Goal: Task Accomplishment & Management: Manage account settings

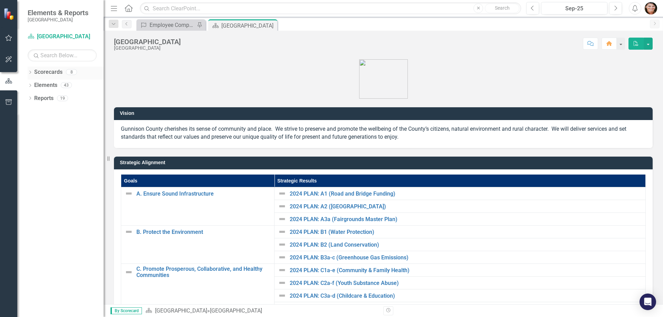
click at [33, 73] on div "Dropdown Scorecards 8" at bounding box center [66, 73] width 76 height 13
click at [31, 73] on icon "Dropdown" at bounding box center [30, 73] width 5 height 4
click at [32, 85] on icon "Dropdown" at bounding box center [33, 85] width 5 height 4
click at [41, 98] on icon "Dropdown" at bounding box center [40, 98] width 5 height 4
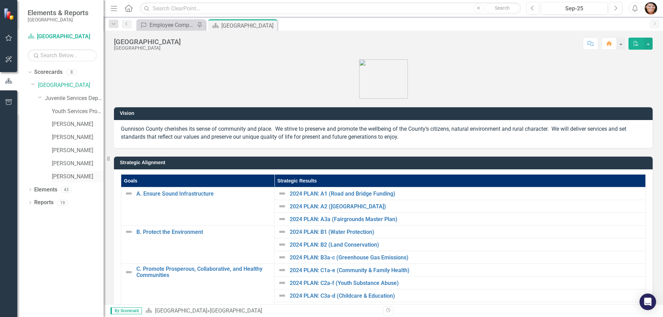
click at [78, 179] on link "[PERSON_NAME]" at bounding box center [78, 177] width 52 height 8
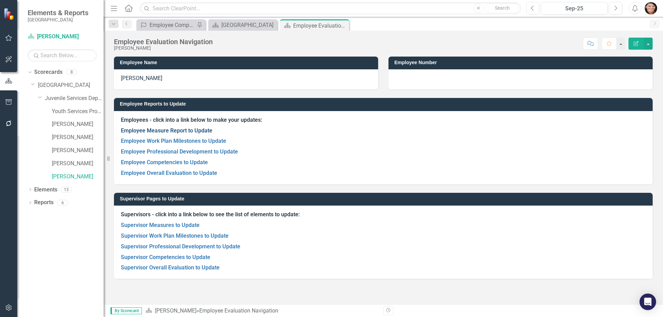
click at [185, 132] on link "Employee Measure Report to Update" at bounding box center [166, 130] width 91 height 7
click at [418, 26] on icon "Close" at bounding box center [414, 25] width 7 height 6
click at [174, 225] on link "Supervisor Measures to Update" at bounding box center [160, 225] width 79 height 7
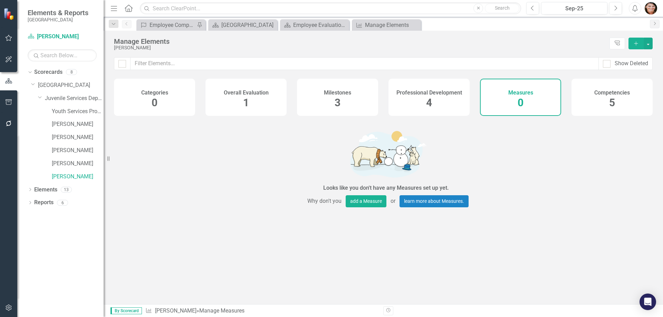
click at [251, 102] on div "Overall Evaluation 1" at bounding box center [245, 97] width 81 height 37
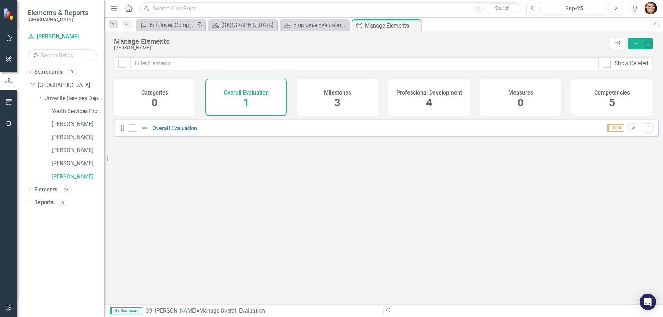
click at [354, 101] on div "Milestones 3" at bounding box center [337, 97] width 81 height 37
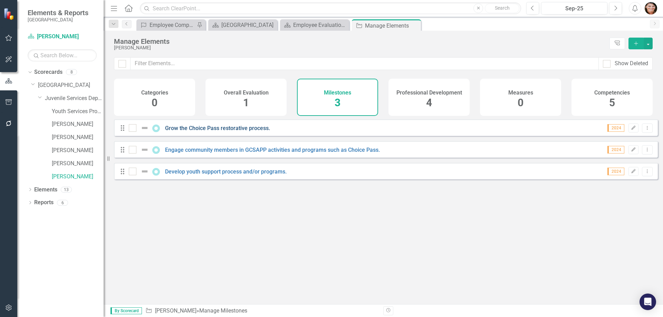
click at [241, 132] on link "Grow the Choice Pass restorative process." at bounding box center [217, 128] width 105 height 7
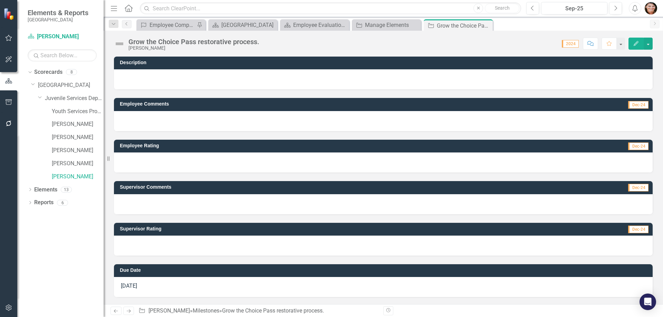
click at [616, 202] on div at bounding box center [383, 204] width 539 height 20
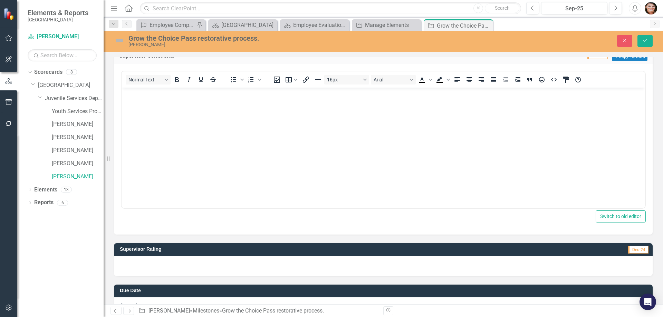
scroll to position [69, 0]
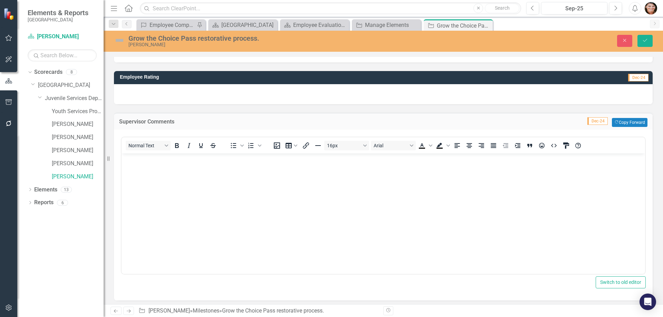
click at [178, 188] on body "Rich Text Area. Press ALT-0 for help." at bounding box center [383, 205] width 523 height 104
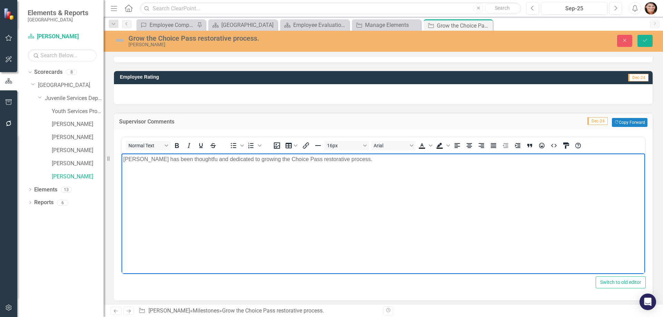
click at [339, 160] on p "[PERSON_NAME] has been thoughtfu and dedicated to growing the Choice Pass resto…" at bounding box center [383, 159] width 520 height 8
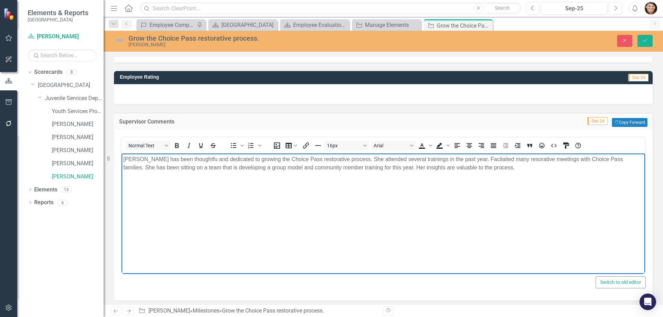
drag, startPoint x: 466, startPoint y: 161, endPoint x: 520, endPoint y: 180, distance: 56.9
click at [534, 193] on body "[PERSON_NAME] has been thoughtfu and dedicated to growing the Choice Pass resto…" at bounding box center [383, 205] width 523 height 104
drag, startPoint x: 462, startPoint y: 160, endPoint x: 476, endPoint y: 161, distance: 13.6
click at [479, 170] on p "[PERSON_NAME] has been thoughtful and dedicated to growing the Choice Pass rest…" at bounding box center [383, 163] width 520 height 17
click at [476, 158] on p "[PERSON_NAME] has been thoughtful and dedicated to growing the Choice Pass rest…" at bounding box center [383, 163] width 520 height 17
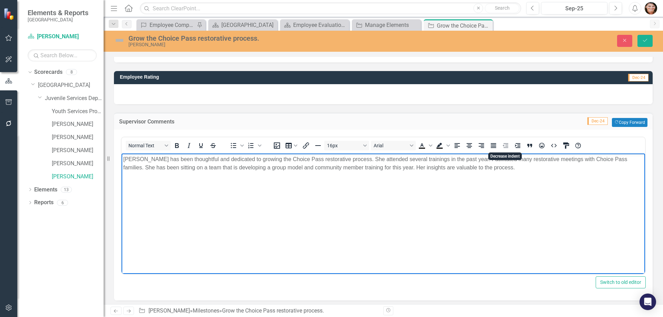
click at [507, 184] on body "[PERSON_NAME] has been thoughtful and dedicated to growing the Choice Pass rest…" at bounding box center [383, 205] width 523 height 104
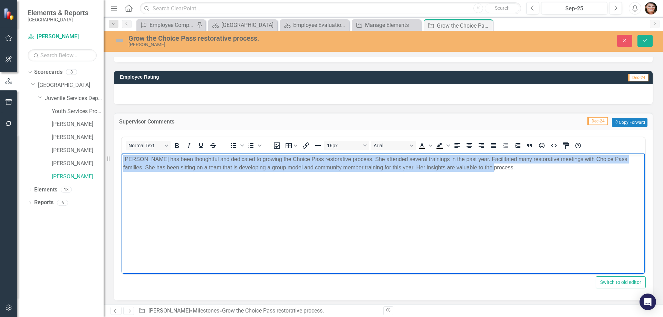
drag, startPoint x: 422, startPoint y: 167, endPoint x: 53, endPoint y: 149, distance: 368.9
click at [122, 153] on html "[PERSON_NAME] has been thoughtful and dedicated to growing the Choice Pass rest…" at bounding box center [383, 205] width 523 height 104
copy p "[PERSON_NAME] has been thoughtful and dedicated to growing the Choice Pass rest…"
drag, startPoint x: 478, startPoint y: 172, endPoint x: -63, endPoint y: 131, distance: 542.2
click at [122, 153] on html "[PERSON_NAME] has been thoughtful and dedicated to growing the Choice Pass rest…" at bounding box center [383, 205] width 523 height 104
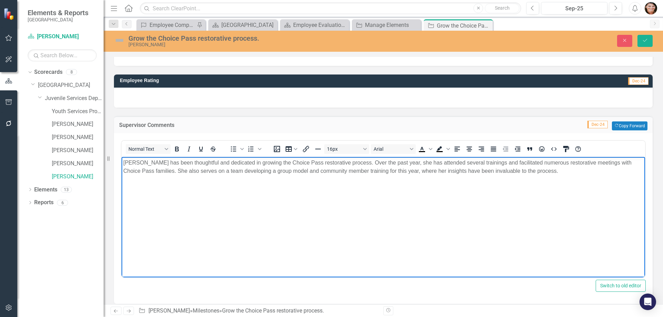
scroll to position [155, 0]
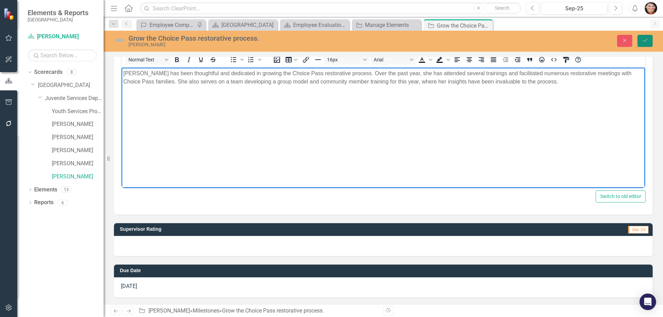
click at [645, 44] on button "Save" at bounding box center [644, 41] width 15 height 12
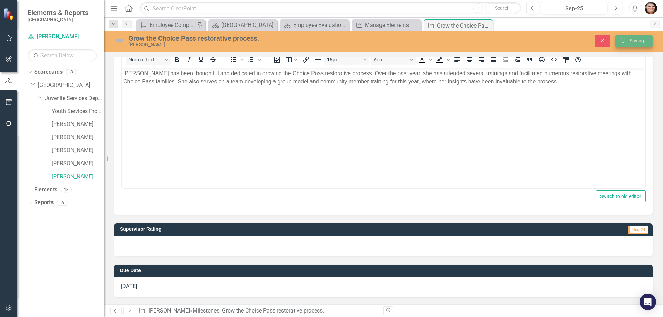
scroll to position [0, 0]
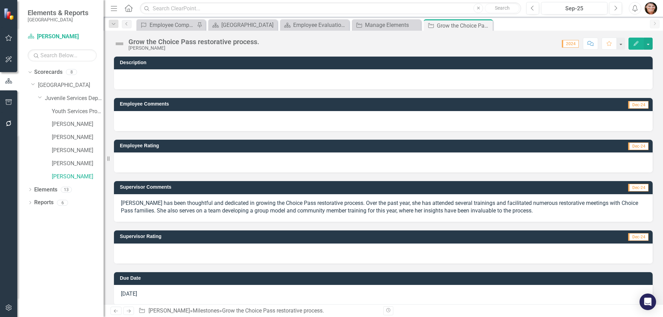
click at [207, 242] on td "Supervisor Rating" at bounding box center [295, 237] width 351 height 10
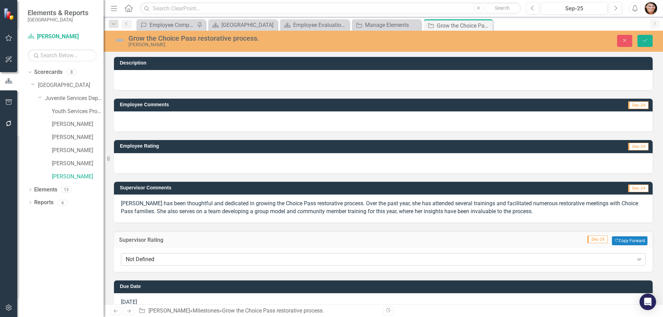
click at [195, 258] on div "Not Defined" at bounding box center [380, 259] width 508 height 8
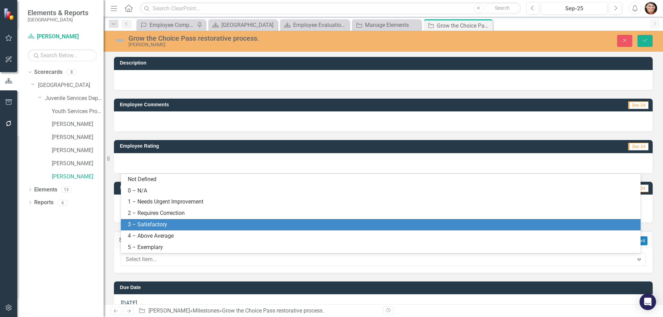
click at [170, 224] on div "3 – Satisfactory" at bounding box center [382, 225] width 509 height 8
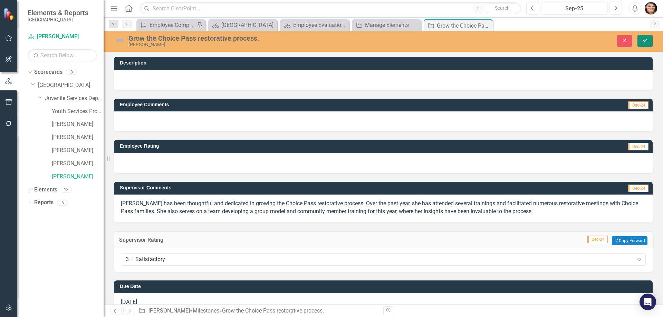
click at [639, 43] on button "Save" at bounding box center [644, 41] width 15 height 12
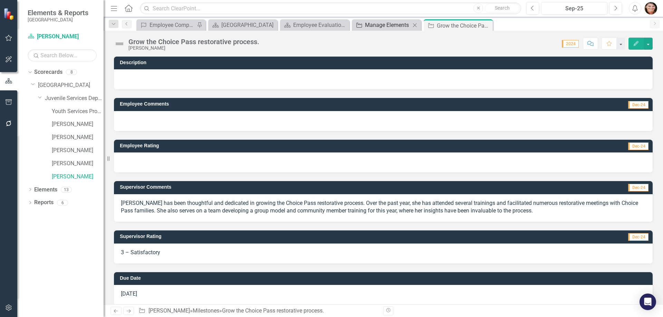
click at [396, 23] on div "Manage Elements" at bounding box center [388, 25] width 46 height 9
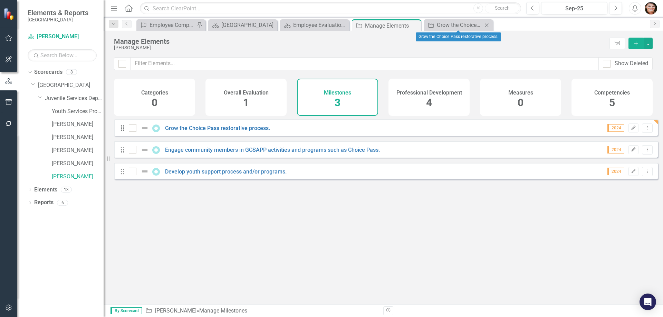
click at [486, 24] on icon "Close" at bounding box center [486, 25] width 7 height 6
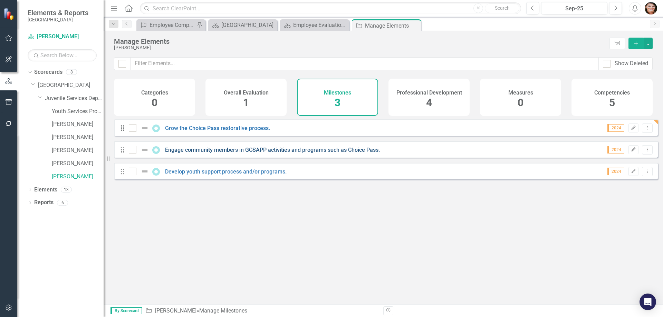
click at [203, 153] on link "Engage community members in GCSAPP activities and programs such as Choice Pass." at bounding box center [272, 150] width 215 height 7
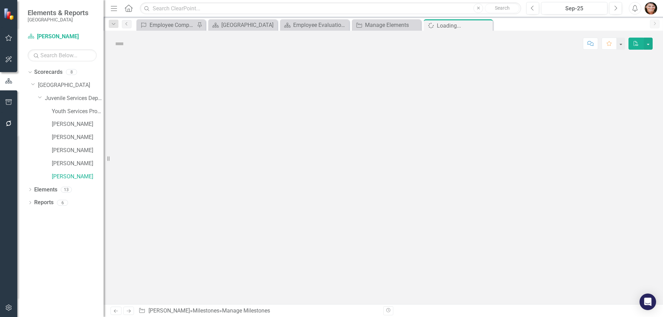
click at [203, 156] on div at bounding box center [383, 181] width 559 height 248
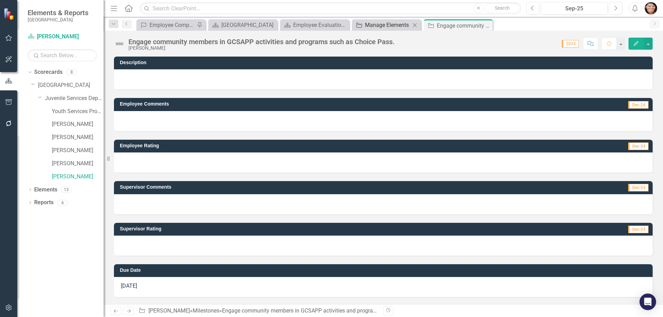
click at [386, 25] on div "Manage Elements" at bounding box center [388, 25] width 46 height 9
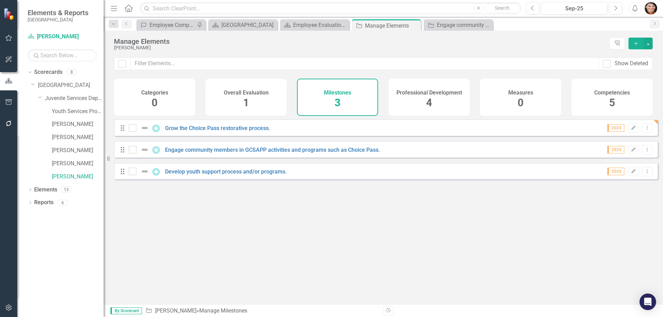
click at [427, 104] on span "4" at bounding box center [429, 103] width 6 height 12
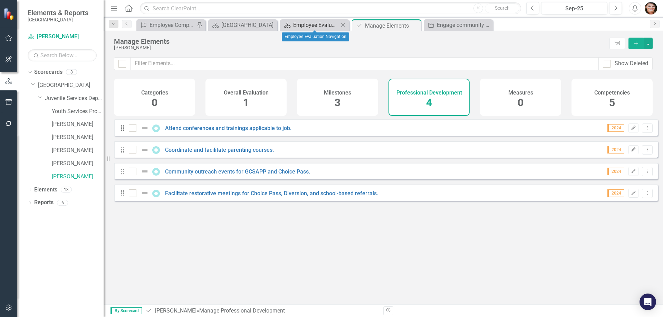
click at [311, 27] on div "Employee Evaluation Navigation" at bounding box center [316, 25] width 46 height 9
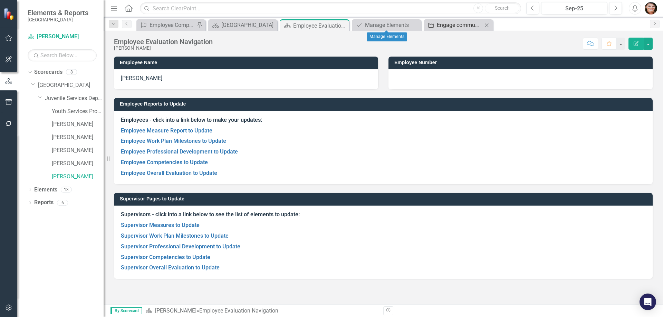
click at [441, 23] on div "Engage community members in GCSAPP activities and programs such as Choice Pass." at bounding box center [460, 25] width 46 height 9
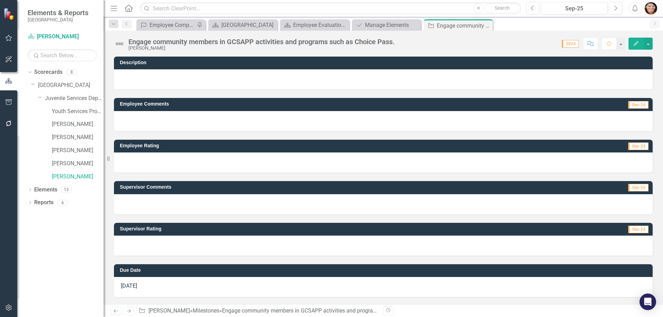
click at [181, 196] on div at bounding box center [383, 204] width 539 height 20
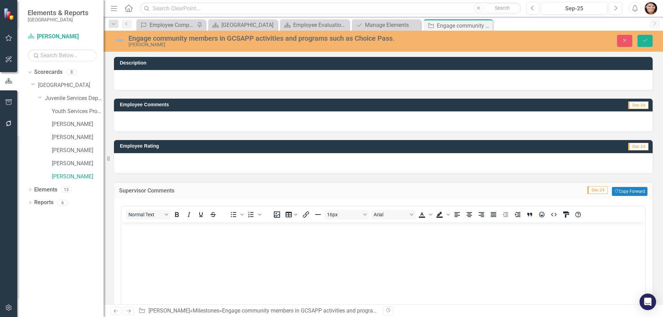
click at [171, 239] on body "Rich Text Area. Press ALT-0 for help." at bounding box center [383, 274] width 523 height 104
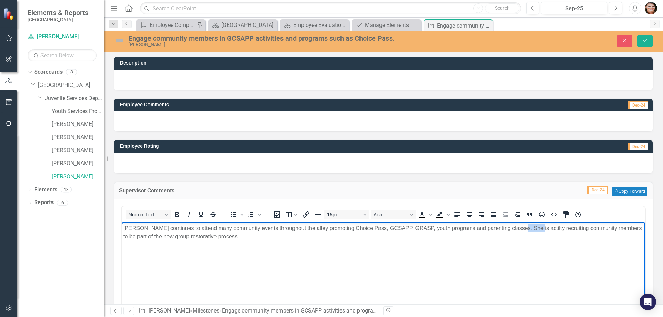
drag, startPoint x: 523, startPoint y: 231, endPoint x: 515, endPoint y: 235, distance: 8.8
click at [503, 237] on p "[PERSON_NAME] continues to attend many community events throughout the alley pr…" at bounding box center [383, 232] width 520 height 17
click at [525, 228] on p "[PERSON_NAME] continues to attend many community events throughout the alley pr…" at bounding box center [383, 232] width 520 height 17
click at [522, 261] on body "[PERSON_NAME] continues to attend many community events throughout the alley pr…" at bounding box center [383, 274] width 523 height 104
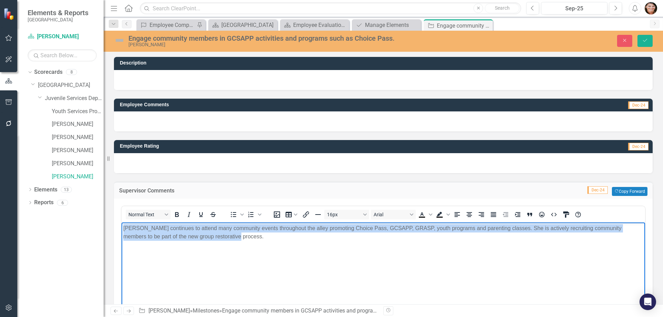
drag, startPoint x: 143, startPoint y: 231, endPoint x: 103, endPoint y: 226, distance: 40.4
click at [122, 226] on html "[PERSON_NAME] continues to attend many community events throughout the alley pr…" at bounding box center [383, 274] width 523 height 104
copy p "[PERSON_NAME] continues to attend many community events throughout the alley pr…"
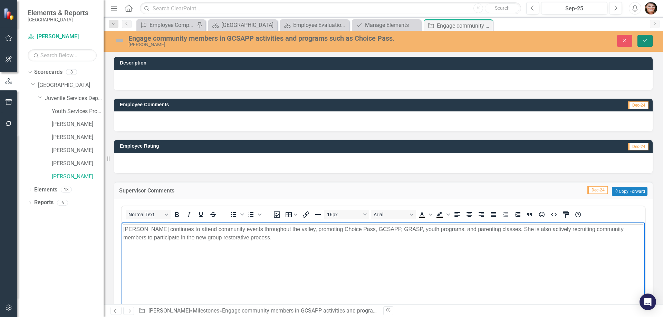
click at [641, 38] on button "Save" at bounding box center [644, 41] width 15 height 12
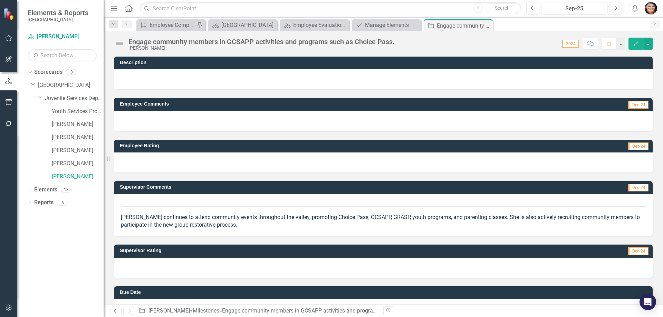
click at [174, 266] on div at bounding box center [383, 268] width 539 height 20
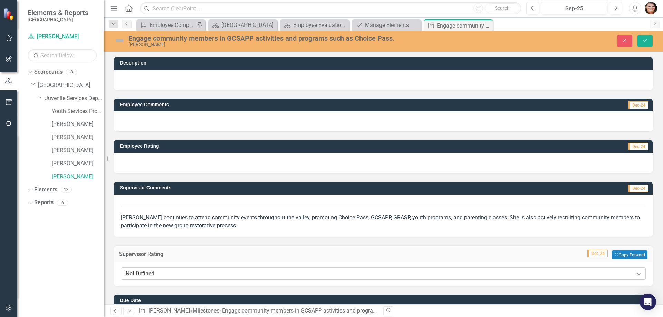
click at [164, 271] on div "Not Defined" at bounding box center [380, 274] width 508 height 8
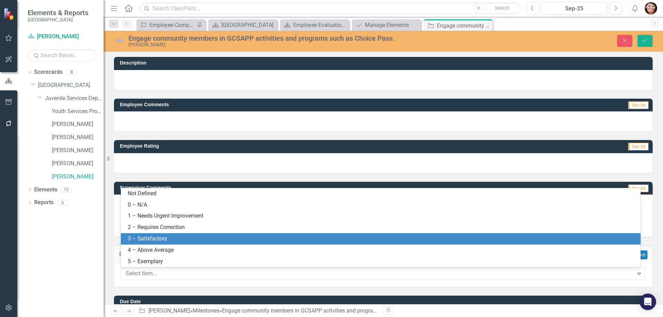
click at [162, 237] on div "3 – Satisfactory" at bounding box center [382, 239] width 509 height 8
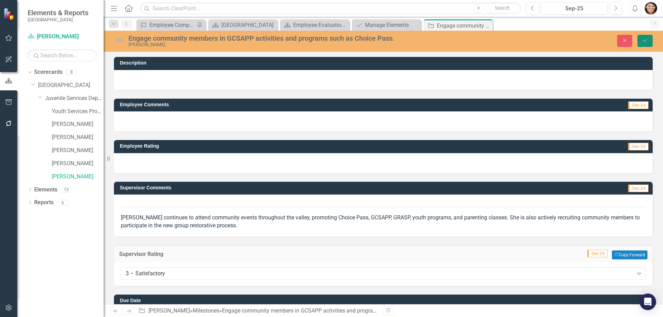
click at [647, 39] on icon "Save" at bounding box center [645, 40] width 6 height 5
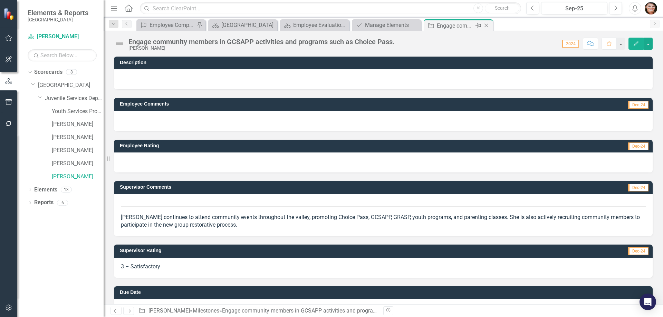
click at [486, 27] on icon "Close" at bounding box center [486, 26] width 7 height 6
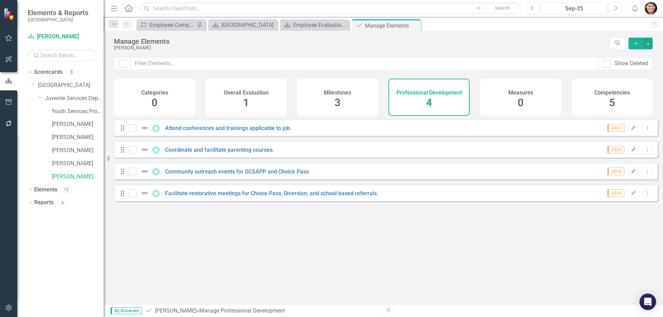
click at [338, 94] on h4 "Milestones" at bounding box center [337, 93] width 27 height 6
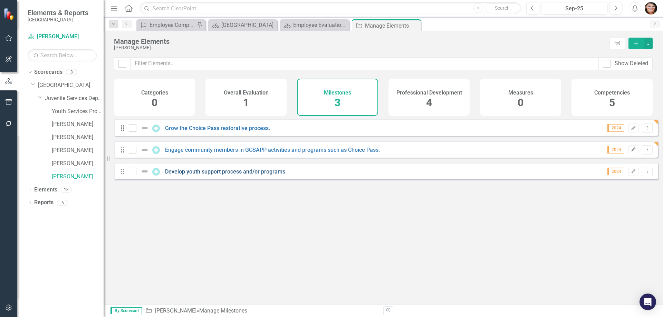
click at [228, 175] on link "Develop youth support process and/or programs." at bounding box center [226, 171] width 122 height 7
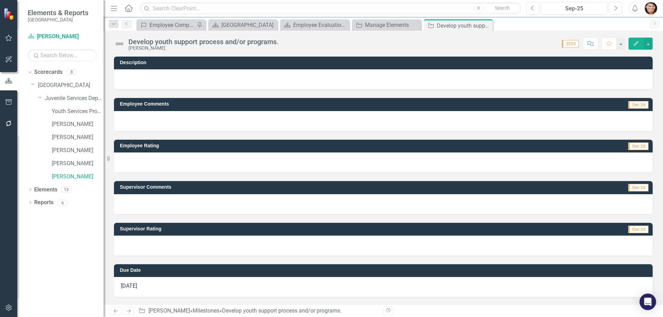
click at [191, 197] on div at bounding box center [383, 204] width 539 height 20
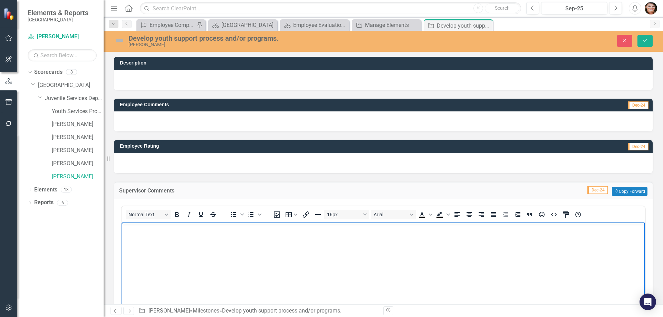
click at [179, 241] on body "Rich Text Area. Press ALT-0 for help." at bounding box center [383, 274] width 523 height 104
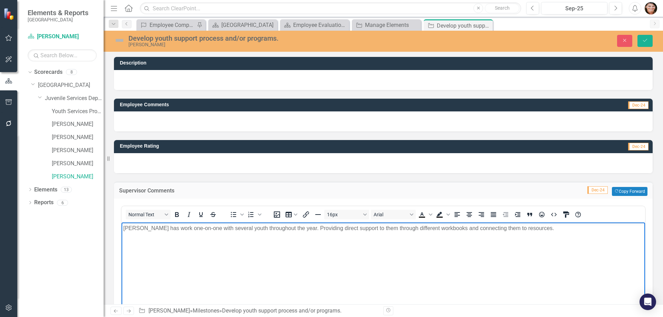
click at [520, 229] on p "[PERSON_NAME] has work one-on-one with several youth throughout the year. Provi…" at bounding box center [383, 228] width 520 height 8
click at [647, 47] on button "Save" at bounding box center [644, 41] width 15 height 12
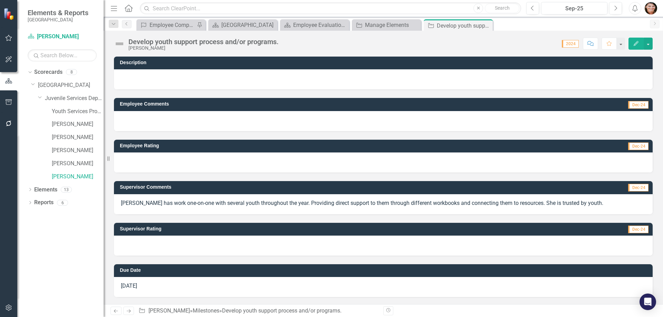
click at [184, 244] on div at bounding box center [383, 246] width 539 height 20
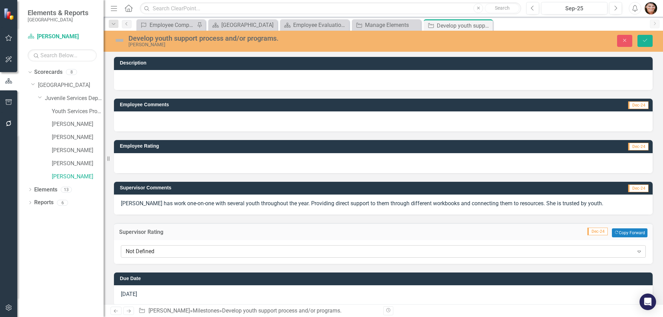
click at [163, 249] on div "Not Defined" at bounding box center [380, 252] width 508 height 8
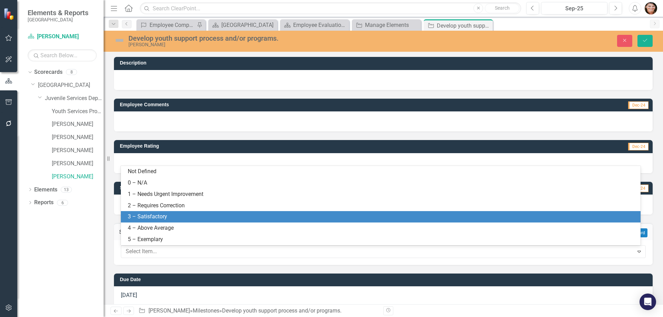
click at [165, 217] on div "3 – Satisfactory" at bounding box center [382, 217] width 509 height 8
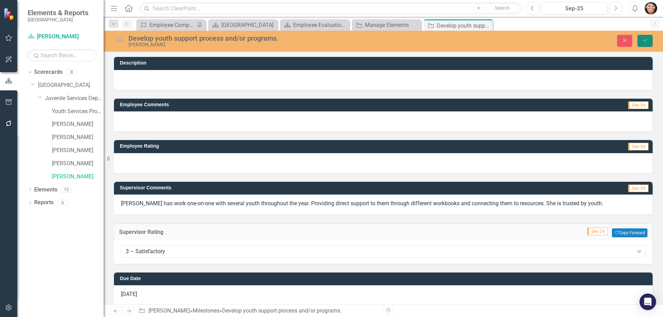
click at [649, 44] on button "Save" at bounding box center [644, 41] width 15 height 12
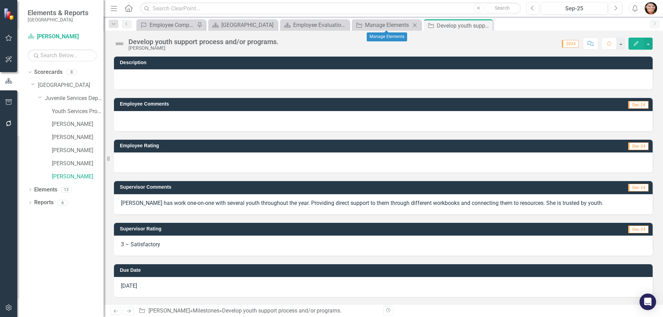
click at [377, 30] on div "Milestone Manage Elements Close" at bounding box center [386, 24] width 69 height 11
click at [377, 23] on div "Manage Elements" at bounding box center [388, 25] width 46 height 9
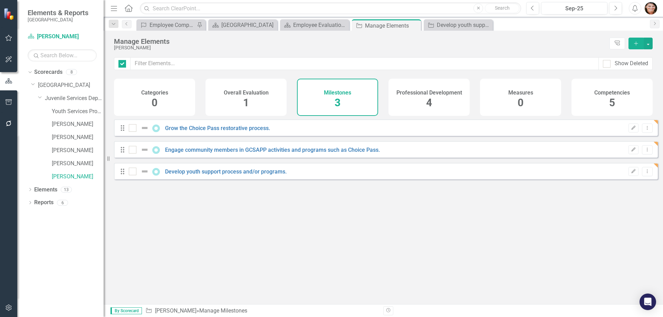
checkbox input "false"
click at [409, 102] on div "Professional Development 4" at bounding box center [428, 97] width 81 height 37
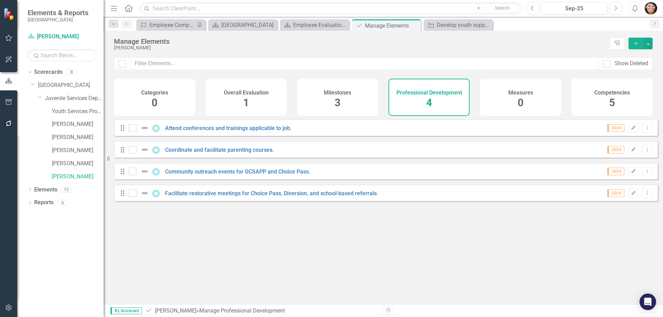
click at [280, 97] on div "Overall Evaluation 1" at bounding box center [245, 97] width 81 height 37
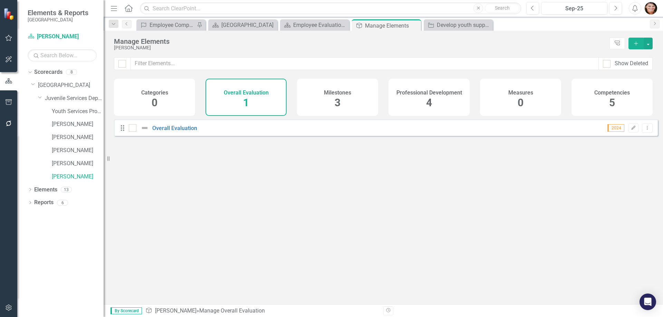
click at [319, 95] on div "Milestones 3" at bounding box center [337, 97] width 81 height 37
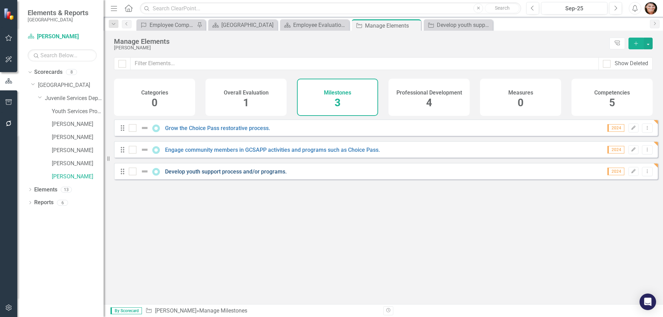
click at [219, 175] on link "Develop youth support process and/or programs." at bounding box center [226, 171] width 122 height 7
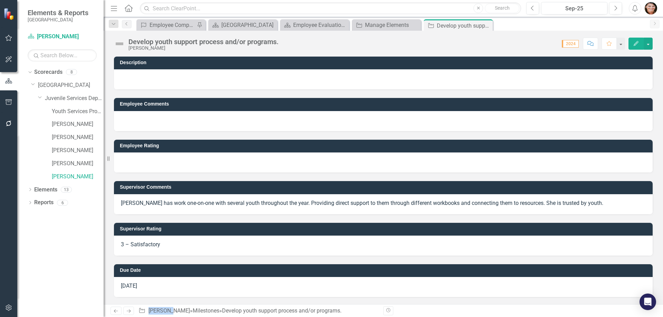
click at [219, 178] on div "Supervisor Comments [PERSON_NAME] has work one-on-one with several youth throug…" at bounding box center [383, 193] width 549 height 41
click at [219, 202] on p "[PERSON_NAME] has work one-on-one with several youth throughout the year. Provi…" at bounding box center [383, 204] width 525 height 8
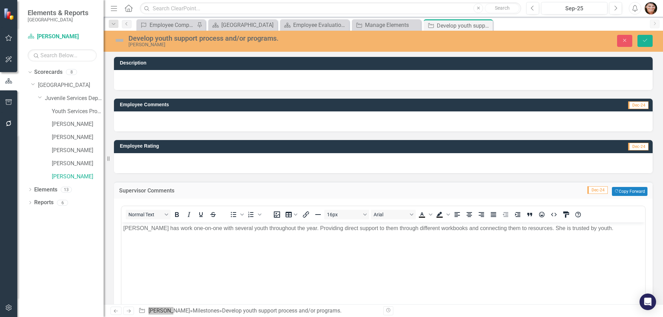
click at [578, 228] on p "[PERSON_NAME] has work one-on-one with several youth throughout the year. Provi…" at bounding box center [383, 228] width 520 height 8
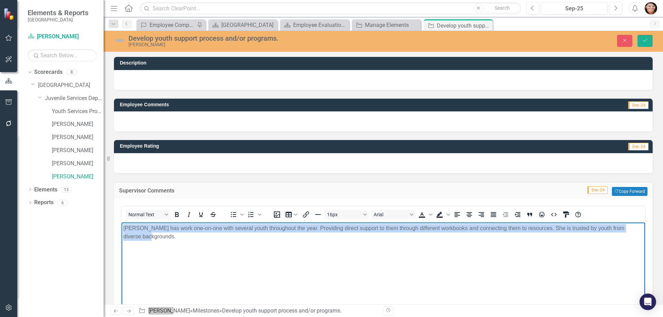
drag, startPoint x: 118, startPoint y: 229, endPoint x: 97, endPoint y: 221, distance: 22.5
click at [122, 222] on html "[PERSON_NAME] has work one-on-one with several youth throughout the year. Provi…" at bounding box center [383, 274] width 523 height 104
copy p "[PERSON_NAME] has work one-on-one with several youth throughout the year. Provi…"
click at [217, 242] on body "[PERSON_NAME] has work one-on-one with several youth throughout the year. Provi…" at bounding box center [383, 274] width 523 height 104
drag, startPoint x: 83, startPoint y: 212, endPoint x: 201, endPoint y: 433, distance: 250.4
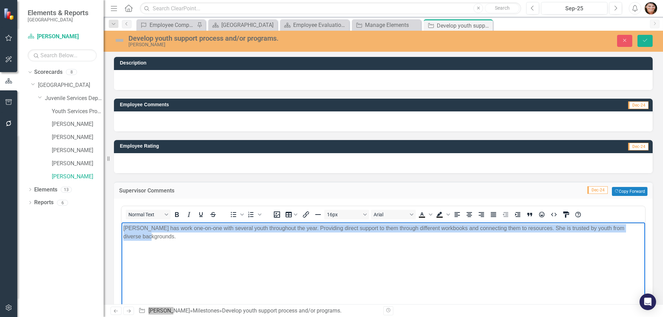
click at [122, 222] on html "[PERSON_NAME] has work one-on-one with several youth throughout the year. Provi…" at bounding box center [383, 274] width 523 height 104
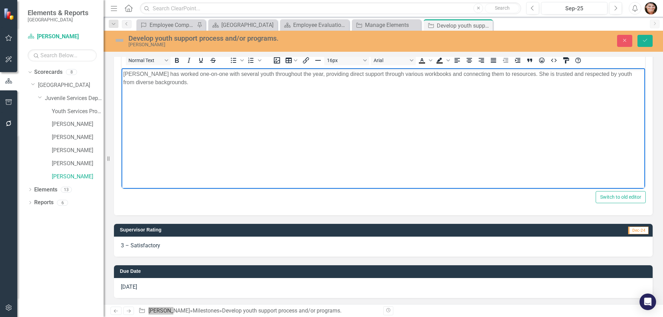
scroll to position [155, 0]
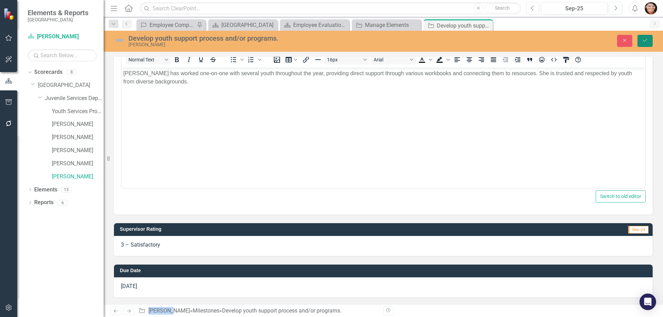
click at [648, 42] on button "Save" at bounding box center [644, 41] width 15 height 12
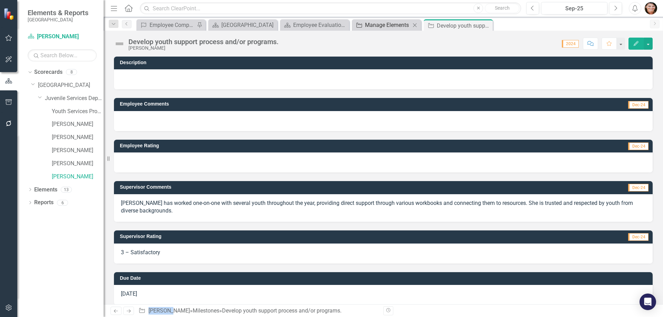
click at [371, 26] on div "Manage Elements" at bounding box center [388, 25] width 46 height 9
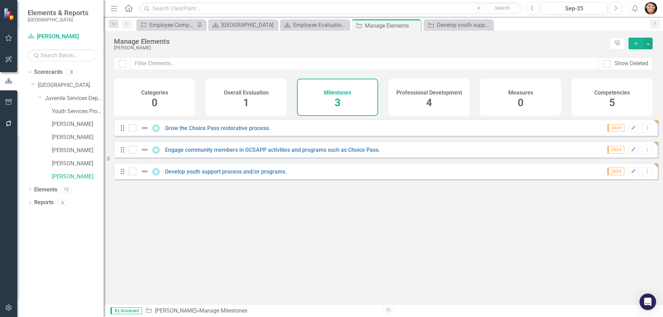
click at [420, 105] on div "Professional Development 4" at bounding box center [428, 97] width 81 height 37
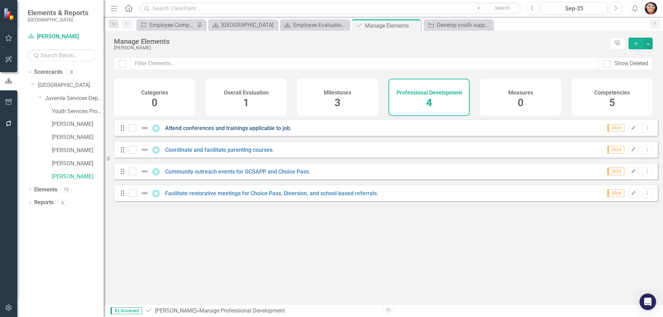
click at [239, 132] on link "Attend conferences and trainings applicable to job." at bounding box center [228, 128] width 126 height 7
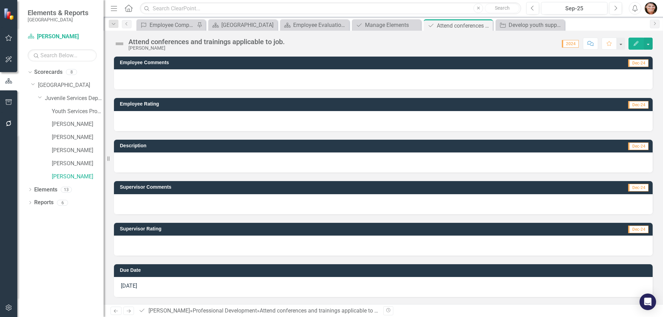
click at [221, 201] on div at bounding box center [383, 204] width 539 height 20
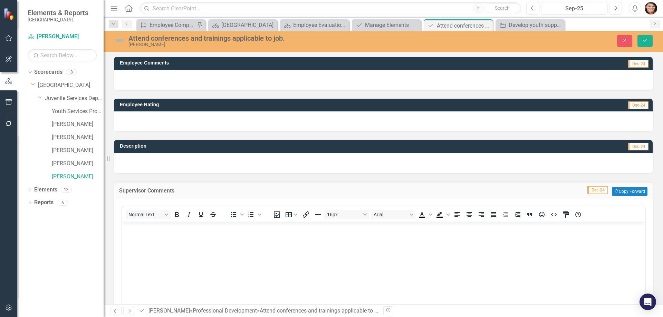
click at [181, 239] on body "Rich Text Area. Press ALT-0 for help." at bounding box center [383, 274] width 523 height 104
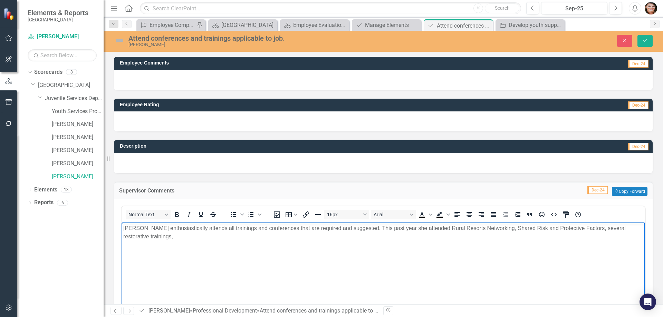
click at [162, 237] on p "[PERSON_NAME] enthusiastically attends all trainings and conferences that are r…" at bounding box center [383, 232] width 520 height 17
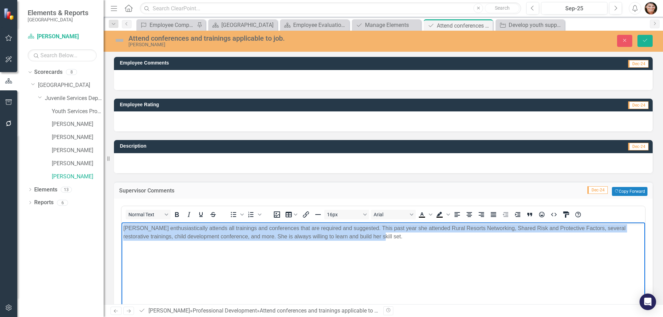
drag, startPoint x: 368, startPoint y: 234, endPoint x: 96, endPoint y: 217, distance: 271.9
click at [122, 222] on html "[PERSON_NAME] enthusiastically attends all trainings and conferences that are r…" at bounding box center [383, 274] width 523 height 104
copy p "[PERSON_NAME] enthusiastically attends all trainings and conferences that are r…"
click at [354, 241] on body "[PERSON_NAME] enthusiastically attends all trainings and conferences that are r…" at bounding box center [383, 274] width 523 height 104
drag, startPoint x: 366, startPoint y: 238, endPoint x: 19, endPoint y: 213, distance: 347.9
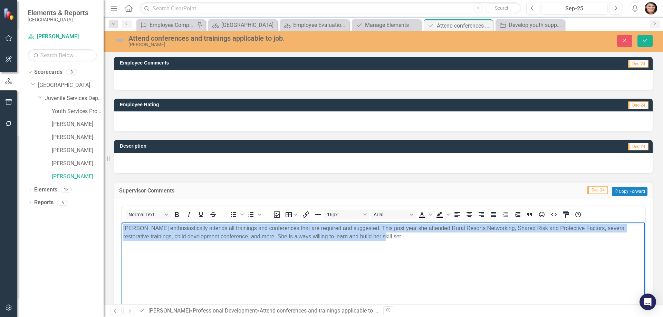
click at [122, 222] on html "[PERSON_NAME] enthusiastically attends all trainings and conferences that are r…" at bounding box center [383, 274] width 523 height 104
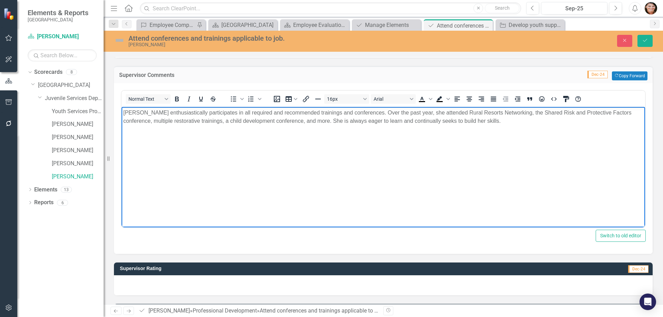
scroll to position [155, 0]
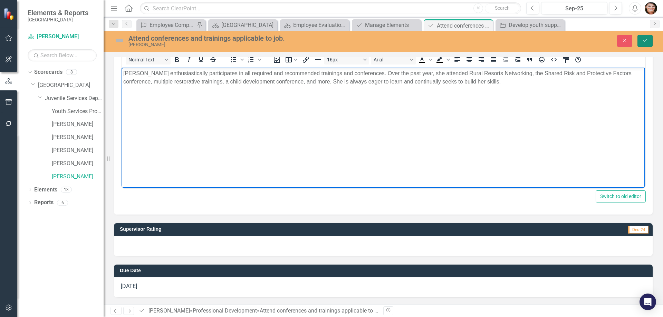
click at [640, 39] on button "Save" at bounding box center [644, 41] width 15 height 12
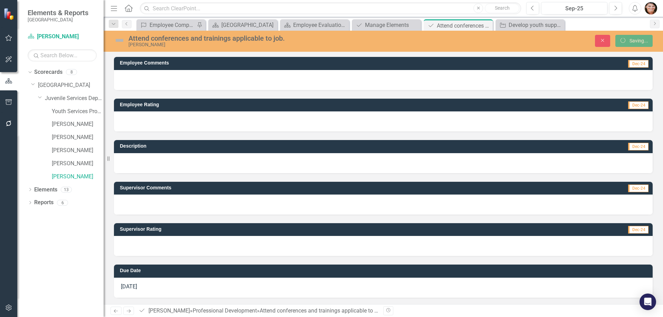
scroll to position [0, 0]
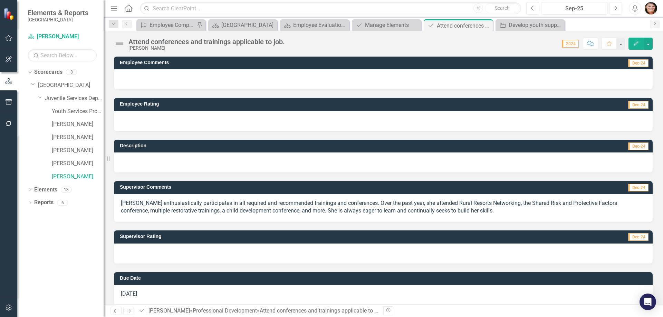
click at [152, 122] on div at bounding box center [383, 121] width 539 height 20
click at [153, 122] on div at bounding box center [383, 121] width 539 height 20
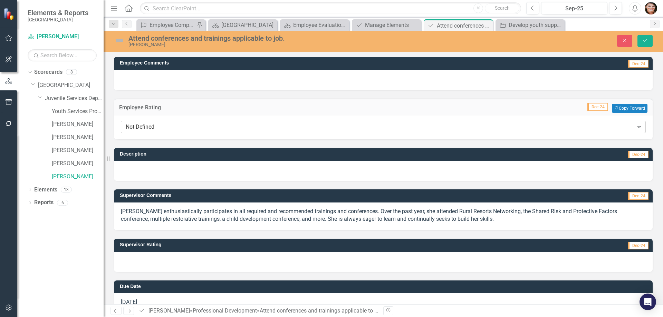
click at [158, 131] on div "Not Defined" at bounding box center [380, 127] width 508 height 8
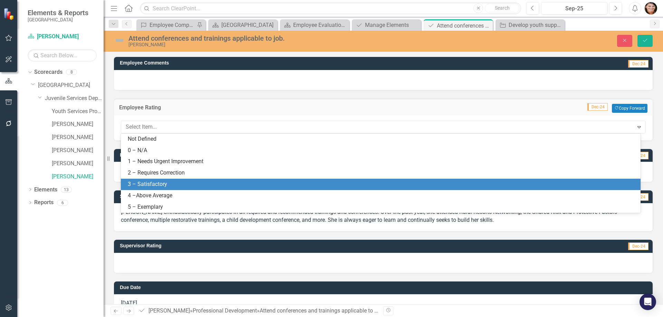
click at [177, 184] on div "3 – Satisfactory" at bounding box center [382, 185] width 509 height 8
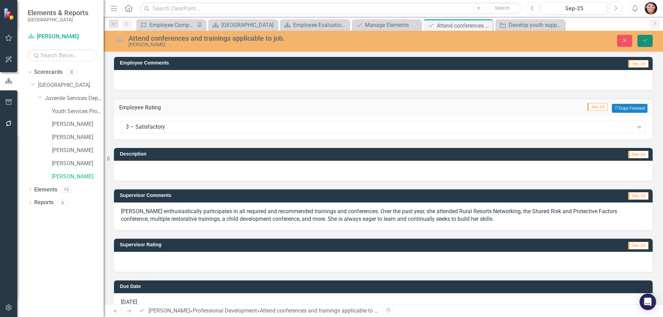
click at [640, 41] on button "Save" at bounding box center [644, 41] width 15 height 12
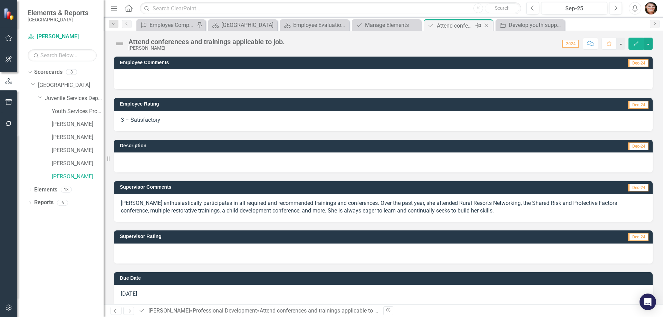
click at [485, 27] on icon "Close" at bounding box center [486, 26] width 7 height 6
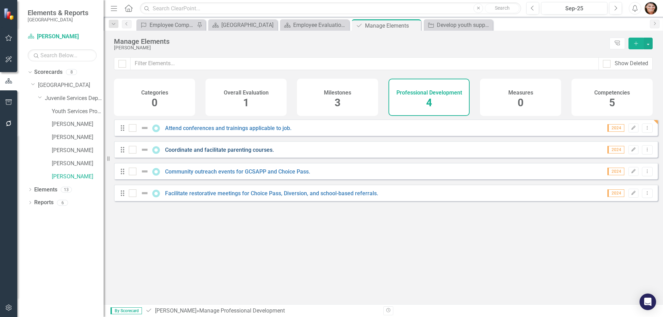
click at [229, 153] on link "Coordinate and facilitate parenting courses." at bounding box center [219, 150] width 109 height 7
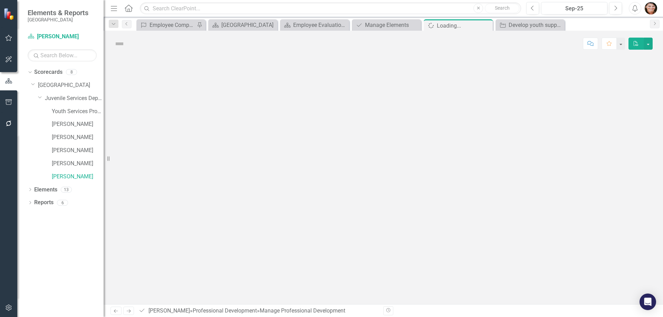
click at [229, 155] on div at bounding box center [383, 181] width 559 height 248
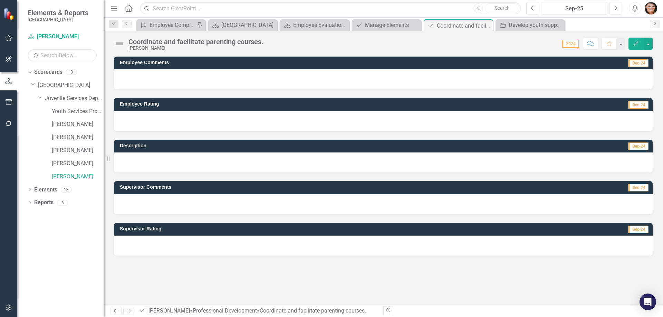
click at [166, 157] on div at bounding box center [383, 163] width 539 height 20
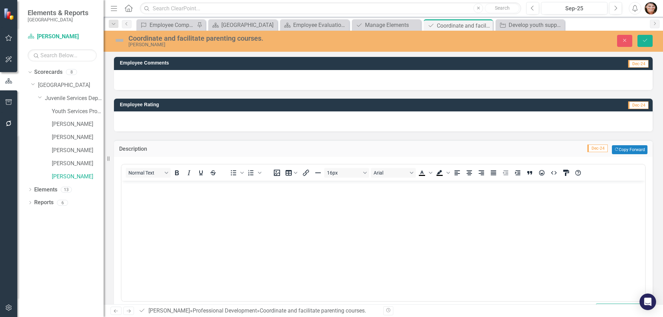
drag, startPoint x: 171, startPoint y: 204, endPoint x: 167, endPoint y: 204, distance: 4.1
click at [172, 204] on body "Rich Text Area. Press ALT-0 for help." at bounding box center [383, 233] width 523 height 104
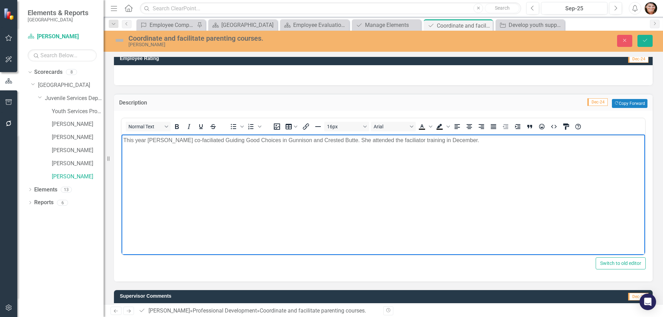
scroll to position [104, 0]
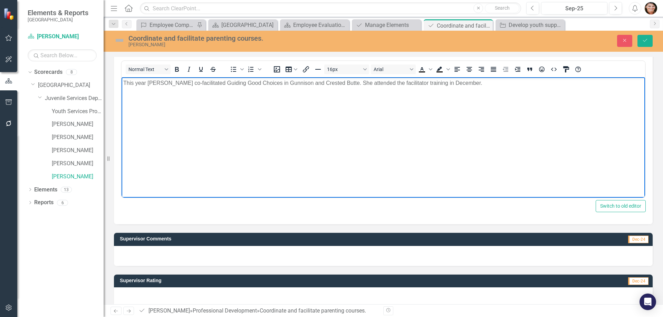
click at [453, 84] on p "This year [PERSON_NAME] co-facilitated Guiding Good Choices in Gunnison and Cre…" at bounding box center [383, 83] width 520 height 8
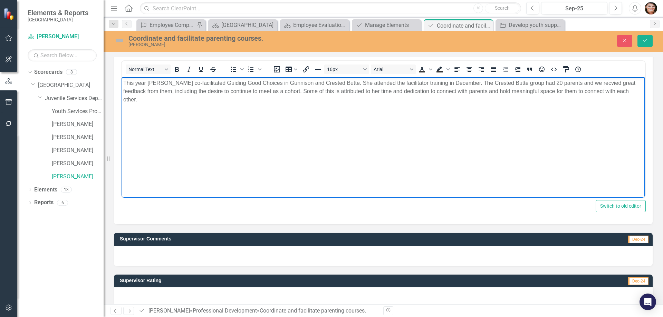
drag, startPoint x: 572, startPoint y: 84, endPoint x: 527, endPoint y: 110, distance: 52.2
click at [527, 110] on body "This year [PERSON_NAME] co-facilitated Guiding Good Choices in Gunnison and Cre…" at bounding box center [383, 129] width 523 height 104
click at [581, 83] on p "This year [PERSON_NAME] co-facilitated Guiding Good Choices in Gunnison and Cre…" at bounding box center [383, 91] width 520 height 25
click at [601, 123] on body "This year [PERSON_NAME] co-facilitated Guiding Good Choices in Gunnison and Cre…" at bounding box center [383, 129] width 523 height 104
drag, startPoint x: 575, startPoint y: 83, endPoint x: 551, endPoint y: 102, distance: 30.5
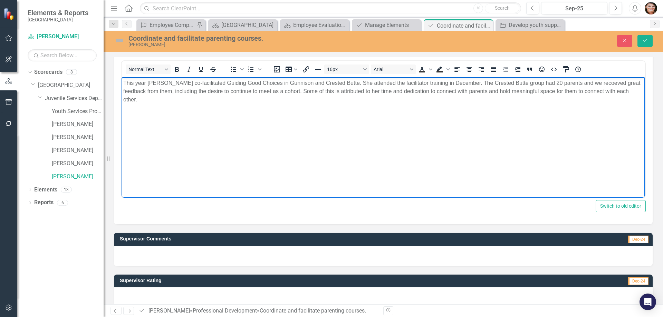
click at [551, 102] on body "This year [PERSON_NAME] co-facilitated Guiding Good Choices in Gunnison and Cre…" at bounding box center [383, 129] width 523 height 104
click at [586, 82] on p "This year [PERSON_NAME] co-facilitated Guiding Good Choices in Gunnison and Cre…" at bounding box center [383, 91] width 520 height 25
click at [598, 140] on body "This year [PERSON_NAME] co-facilitated Guiding Good Choices in Gunnison and Cre…" at bounding box center [383, 129] width 523 height 104
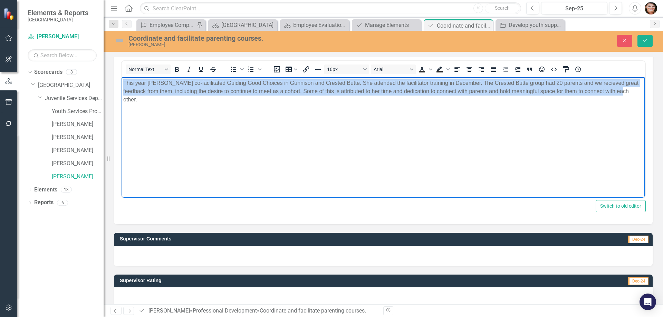
drag, startPoint x: 619, startPoint y: 90, endPoint x: 70, endPoint y: 80, distance: 549.4
click at [122, 80] on html "This year [PERSON_NAME] co-facilitated Guiding Good Choices in Gunnison and Cre…" at bounding box center [383, 129] width 523 height 104
copy p "This year [PERSON_NAME] co-facilitated Guiding Good Choices in Gunnison and Cre…"
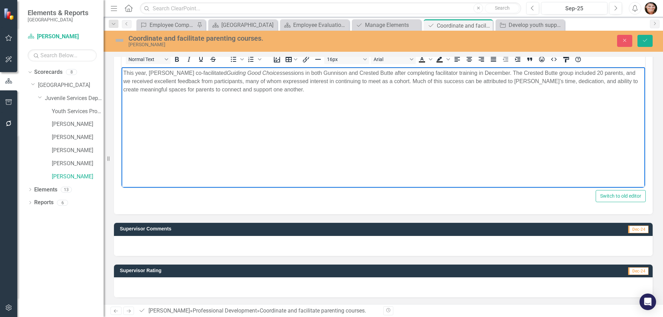
scroll to position [0, 0]
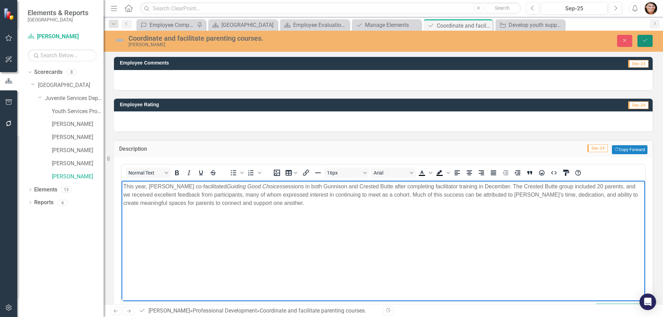
click at [644, 42] on icon "Save" at bounding box center [645, 40] width 6 height 5
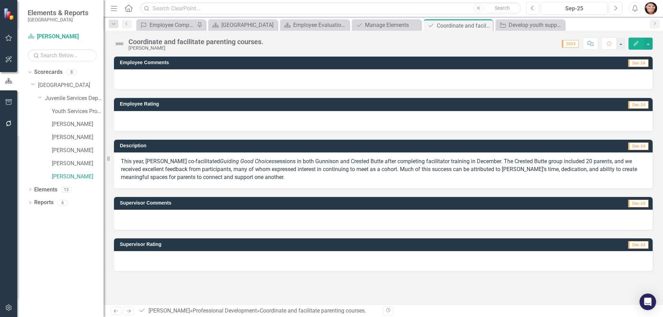
click at [588, 119] on div at bounding box center [383, 121] width 539 height 20
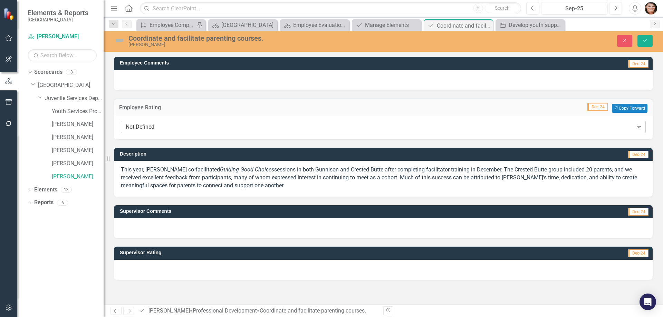
click at [223, 123] on div "Not Defined" at bounding box center [380, 127] width 508 height 8
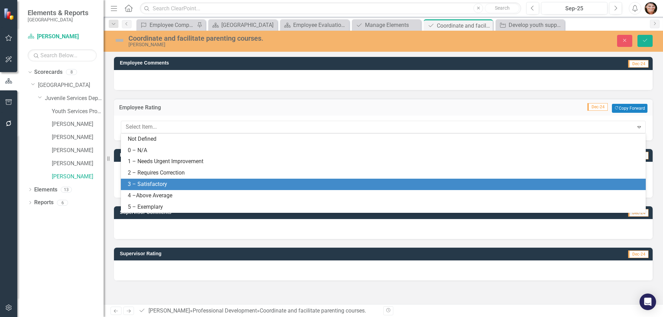
click at [215, 183] on div "3 – Satisfactory" at bounding box center [385, 185] width 514 height 8
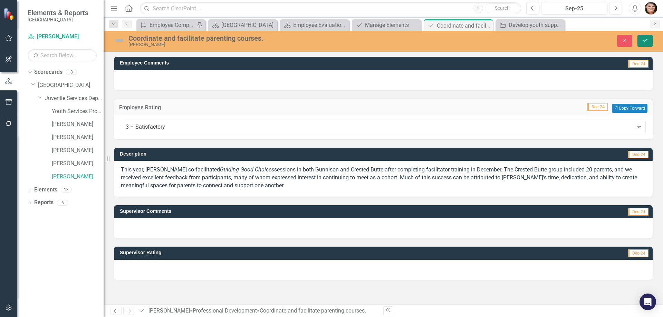
click at [647, 41] on icon "Save" at bounding box center [645, 40] width 6 height 5
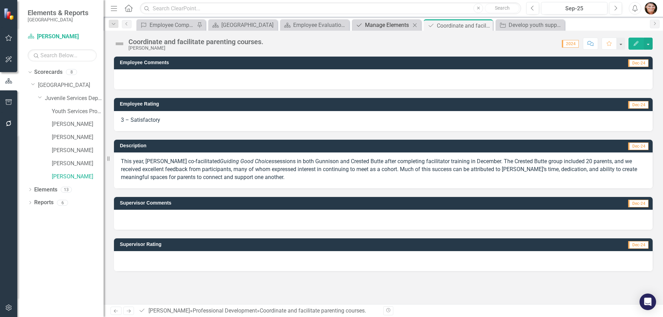
click at [370, 22] on div "Manage Elements" at bounding box center [388, 25] width 46 height 9
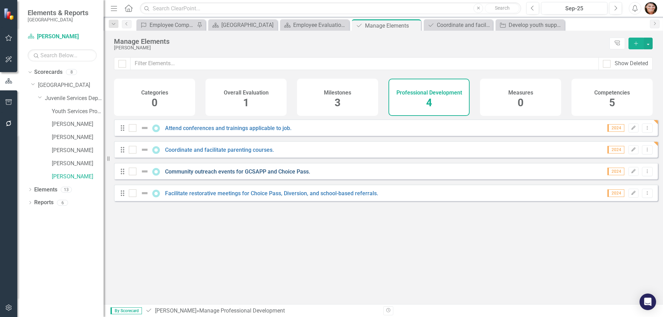
click at [233, 175] on link "Community outreach events for GCSAPP and Choice Pass." at bounding box center [237, 171] width 145 height 7
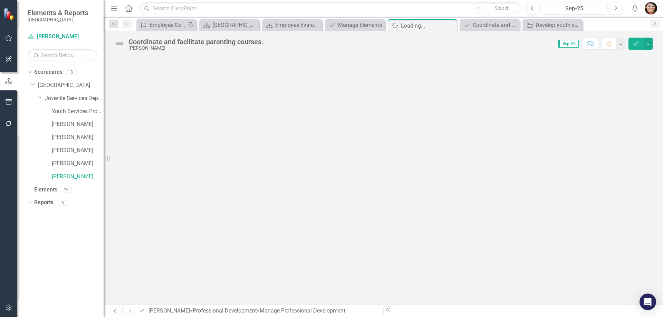
click at [233, 179] on div at bounding box center [383, 181] width 559 height 248
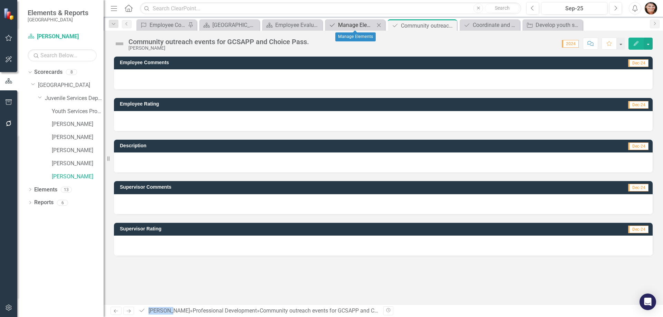
click at [348, 23] on div "Manage Elements" at bounding box center [356, 25] width 37 height 9
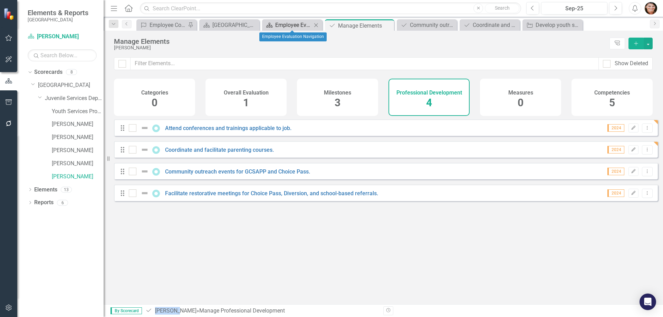
click at [303, 22] on div "Employee Evaluation Navigation" at bounding box center [293, 25] width 37 height 9
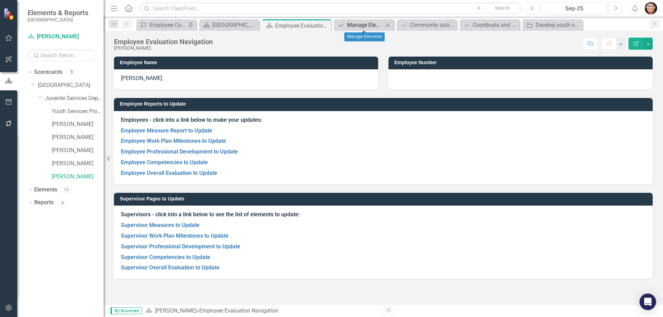
click at [358, 23] on div "Manage Elements" at bounding box center [365, 25] width 37 height 9
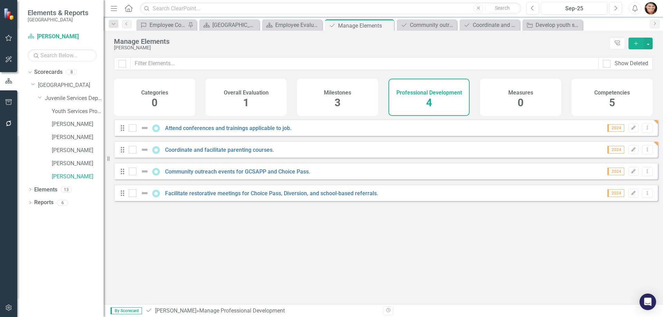
click at [316, 96] on div "Milestones 3" at bounding box center [337, 97] width 81 height 37
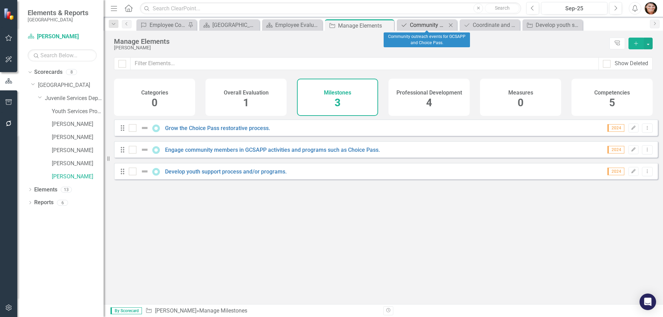
click at [423, 26] on div "Community outreach events for GCSAPP and Choice Pass." at bounding box center [428, 25] width 37 height 9
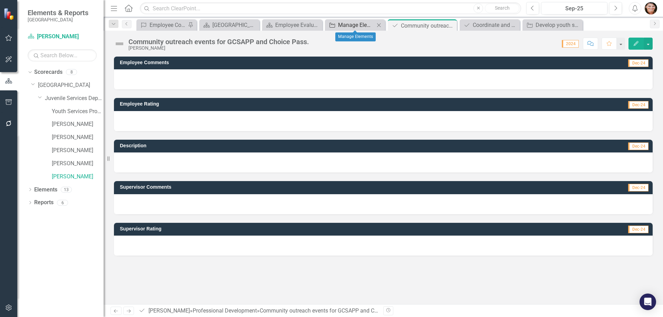
click at [356, 24] on div "Manage Elements" at bounding box center [356, 25] width 37 height 9
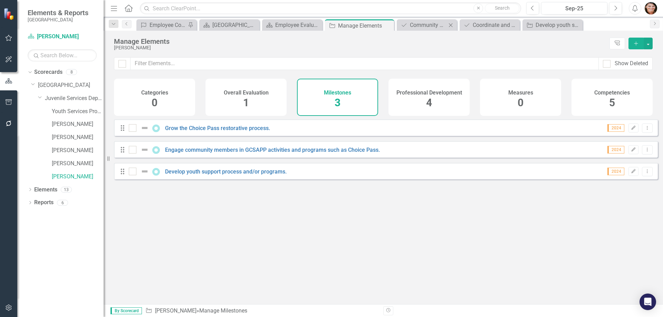
click at [419, 20] on div "Professional Development Community outreach events for GCSAPP and Choice Pass. …" at bounding box center [427, 24] width 60 height 11
click at [420, 24] on div "Community outreach events for GCSAPP and Choice Pass." at bounding box center [428, 25] width 37 height 9
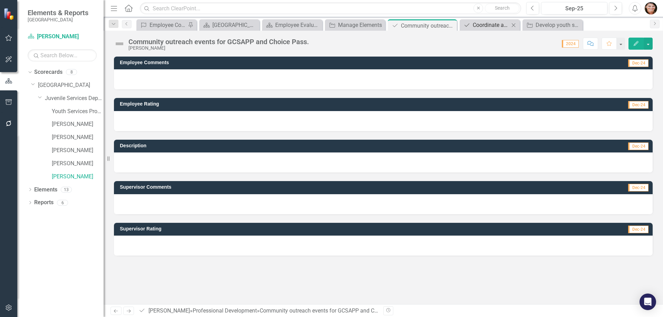
click at [499, 25] on div "Coordinate and facilitate parenting courses." at bounding box center [491, 25] width 37 height 9
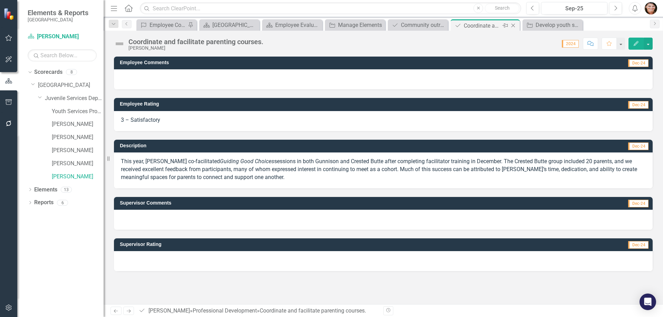
click at [513, 24] on icon "Close" at bounding box center [513, 26] width 7 height 6
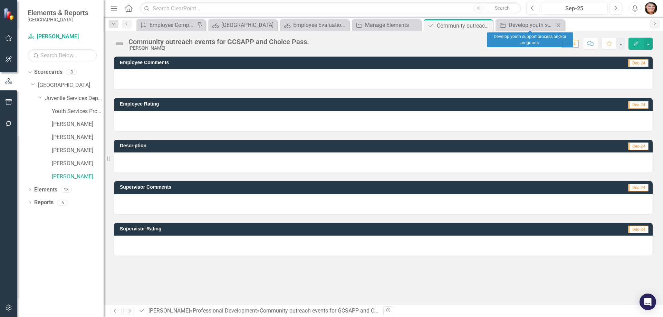
click at [560, 27] on icon "Close" at bounding box center [558, 25] width 7 height 6
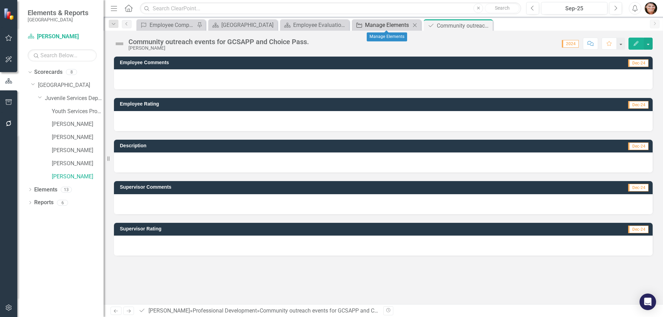
click at [370, 25] on div "Manage Elements" at bounding box center [388, 25] width 46 height 9
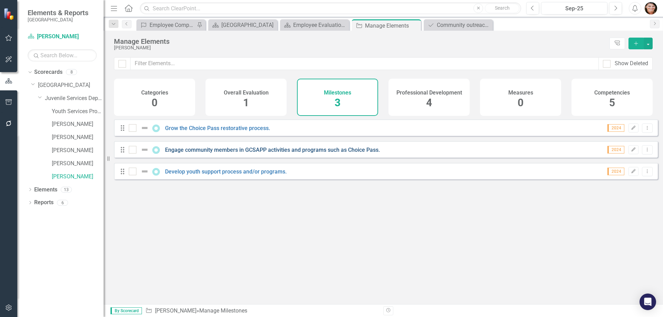
click at [229, 153] on link "Engage community members in GCSAPP activities and programs such as Choice Pass." at bounding box center [272, 150] width 215 height 7
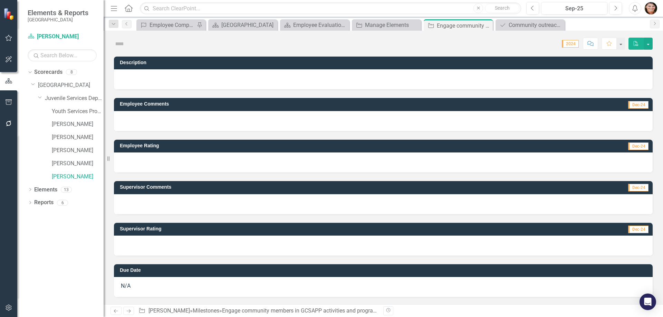
click at [229, 157] on div at bounding box center [383, 163] width 539 height 20
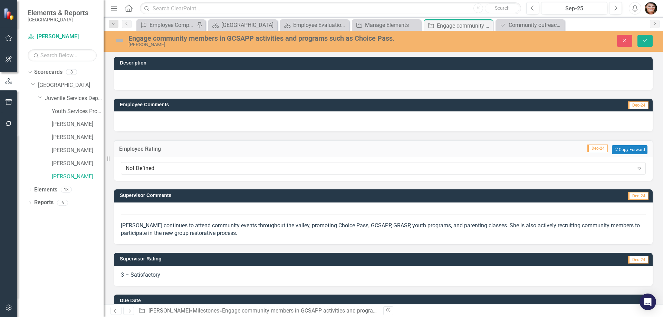
click at [220, 230] on p "[PERSON_NAME] continues to attend community events throughout the valley, promo…" at bounding box center [383, 230] width 525 height 16
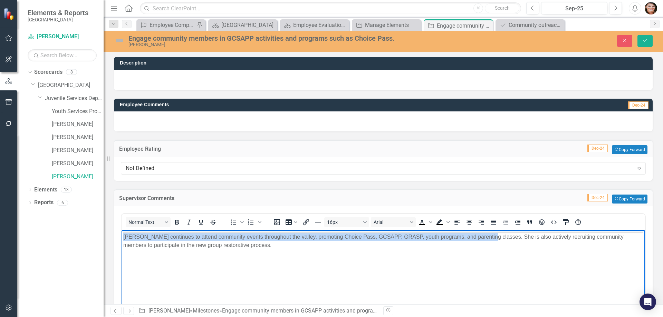
drag, startPoint x: 466, startPoint y: 238, endPoint x: 233, endPoint y: 465, distance: 325.7
click at [122, 235] on html "[PERSON_NAME] continues to attend community events throughout the valley, promo…" at bounding box center [383, 282] width 523 height 104
copy p "[PERSON_NAME] continues to attend community events throughout the valley, promo…"
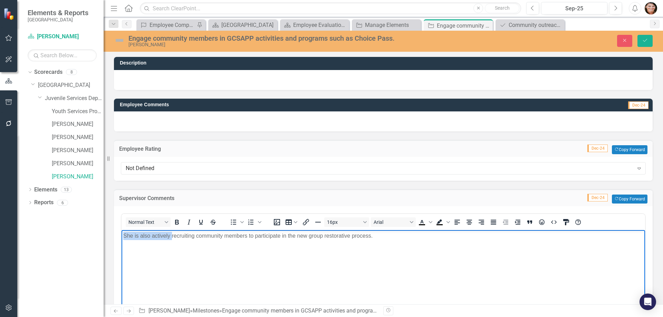
drag, startPoint x: 145, startPoint y: 233, endPoint x: 236, endPoint y: 463, distance: 247.0
click at [122, 234] on html "She is also actively recruiting community members to participate in the new gro…" at bounding box center [383, 282] width 523 height 104
click at [334, 236] on p "[PERSON_NAME] recruiting community members to participate in the new group rest…" at bounding box center [383, 236] width 520 height 8
click at [645, 41] on icon "Save" at bounding box center [645, 40] width 6 height 5
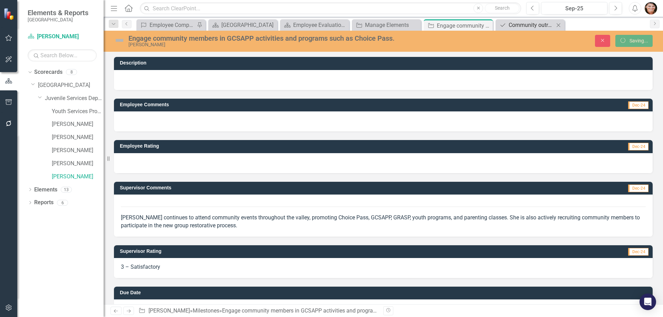
click at [532, 26] on div "Community outreach events for GCSAPP and Choice Pass." at bounding box center [532, 25] width 46 height 9
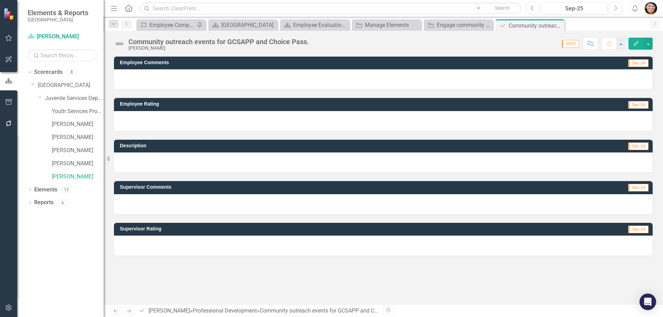
click at [140, 158] on div at bounding box center [383, 163] width 539 height 20
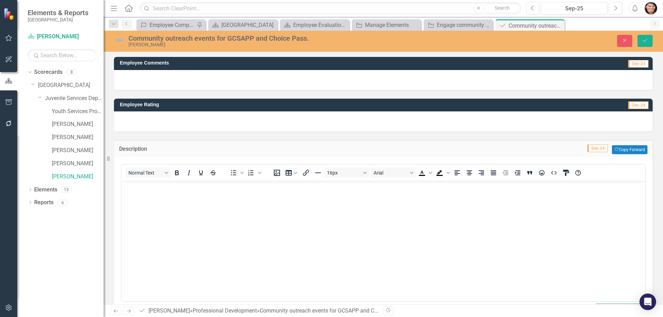
click at [158, 205] on body "Rich Text Area. Press ALT-0 for help." at bounding box center [383, 233] width 523 height 104
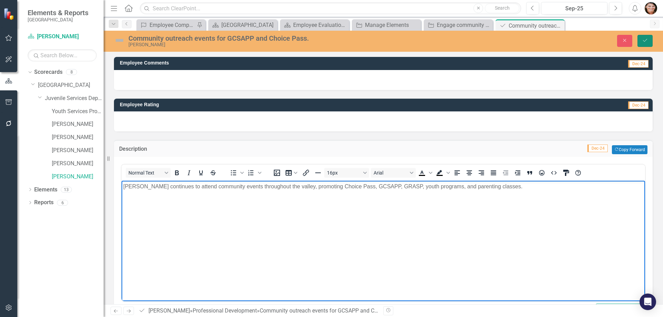
click at [646, 42] on icon "Save" at bounding box center [645, 40] width 6 height 5
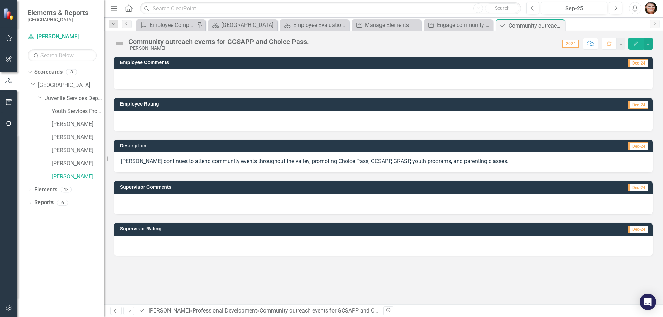
click at [157, 120] on div at bounding box center [383, 121] width 539 height 20
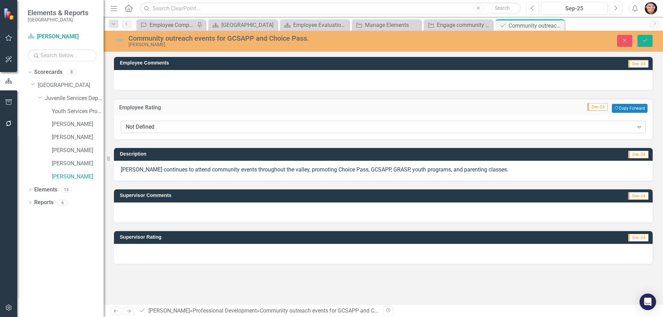
click at [151, 132] on div "Not Defined Expand" at bounding box center [383, 127] width 525 height 12
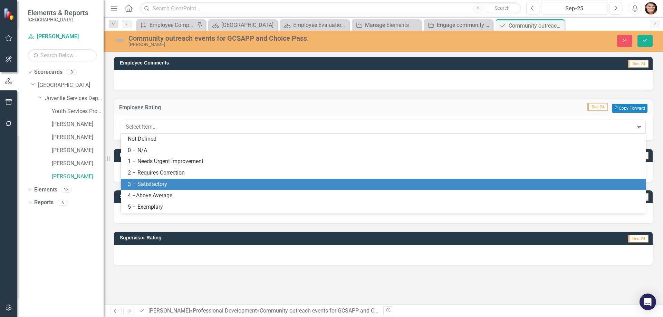
click at [152, 184] on div "3 – Satisfactory" at bounding box center [385, 185] width 514 height 8
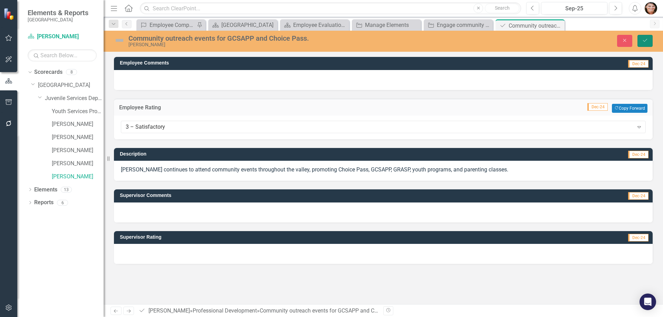
click at [646, 38] on button "Save" at bounding box center [644, 41] width 15 height 12
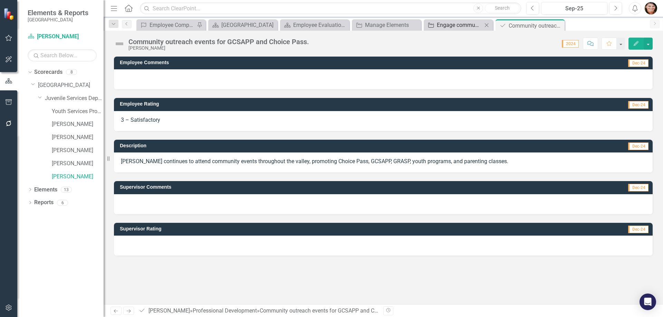
click at [441, 24] on div "Engage community members in GCSAPP activities and programs such as Choice Pass." at bounding box center [460, 25] width 46 height 9
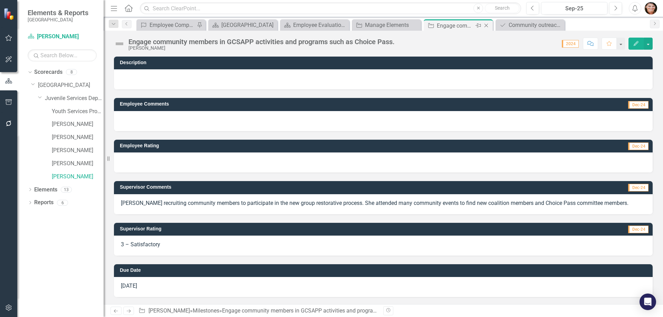
click at [487, 24] on icon "Close" at bounding box center [486, 26] width 7 height 6
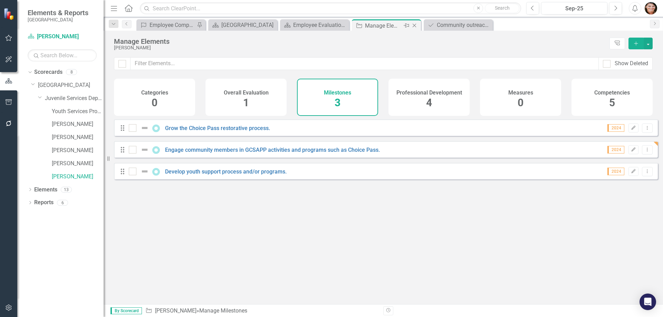
click at [382, 27] on div "Manage Elements" at bounding box center [383, 25] width 37 height 9
click at [407, 104] on div "Professional Development 4" at bounding box center [428, 97] width 81 height 37
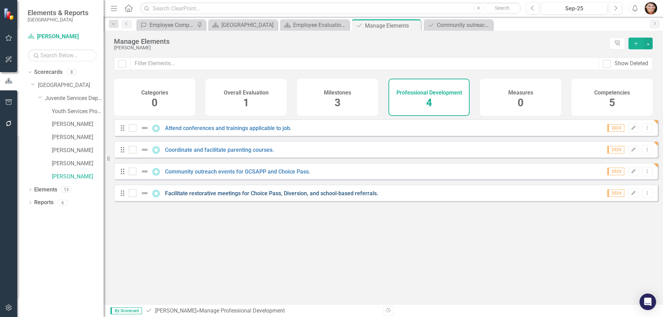
click at [248, 197] on link "Facilitate restorative meetings for Choice Pass, Diversion, and school-based re…" at bounding box center [271, 193] width 213 height 7
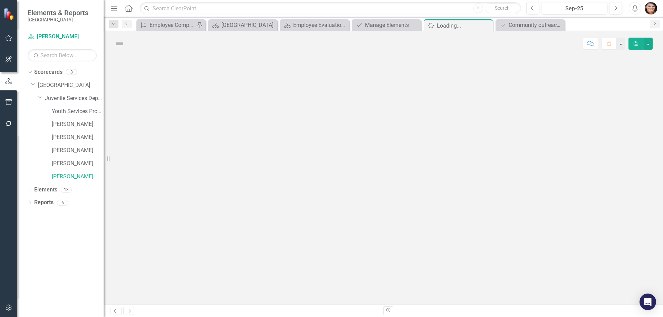
click at [248, 200] on div at bounding box center [383, 181] width 559 height 248
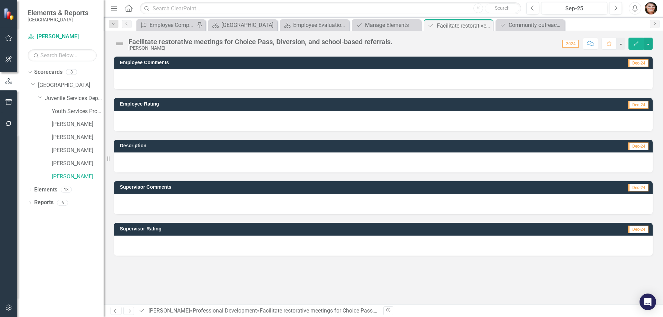
click at [218, 159] on div at bounding box center [383, 163] width 539 height 20
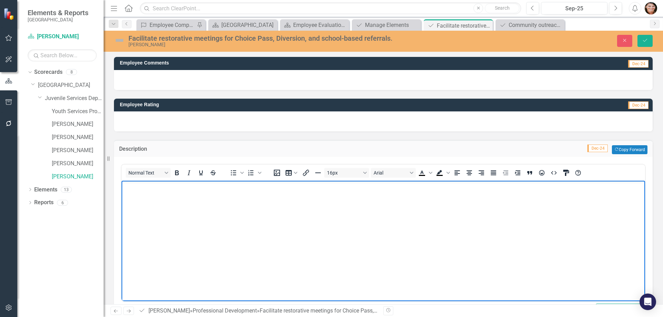
click at [205, 203] on body "Rich Text Area. Press ALT-0 for help." at bounding box center [383, 233] width 523 height 104
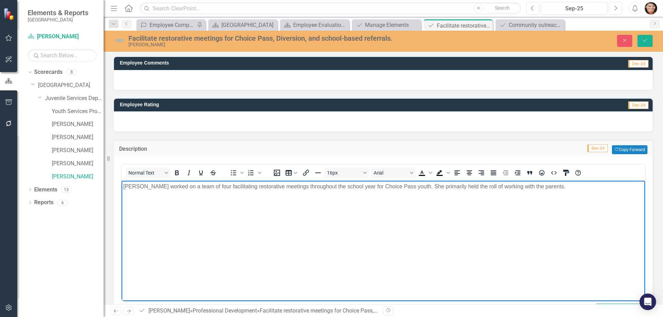
click at [531, 190] on p "[PERSON_NAME] worked on a team of four facilitating restorative meetings throug…" at bounding box center [383, 187] width 520 height 8
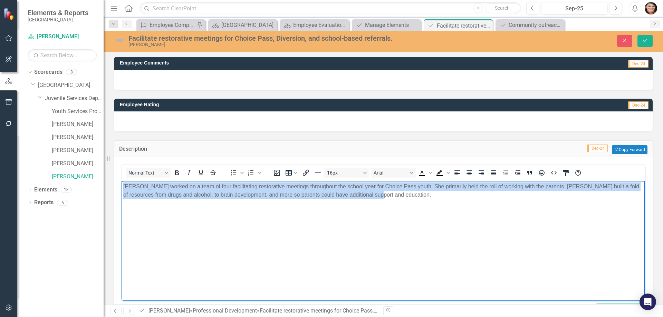
drag, startPoint x: 320, startPoint y: 199, endPoint x: 84, endPoint y: 186, distance: 236.9
click at [122, 186] on html "[PERSON_NAME] worked on a team of four facilitating restorative meetings throug…" at bounding box center [383, 233] width 523 height 104
copy p "[PERSON_NAME] worked on a team of four facilitating restorative meetings throug…"
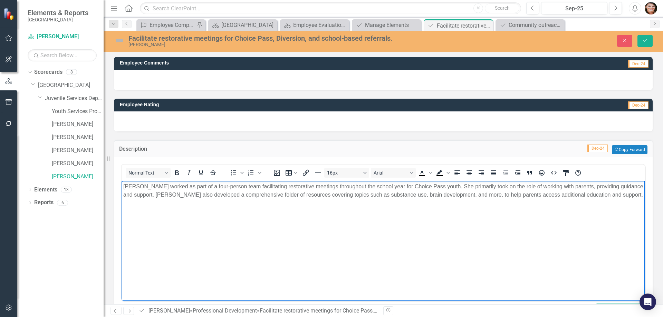
click at [653, 43] on div "Close Save" at bounding box center [546, 41] width 223 height 12
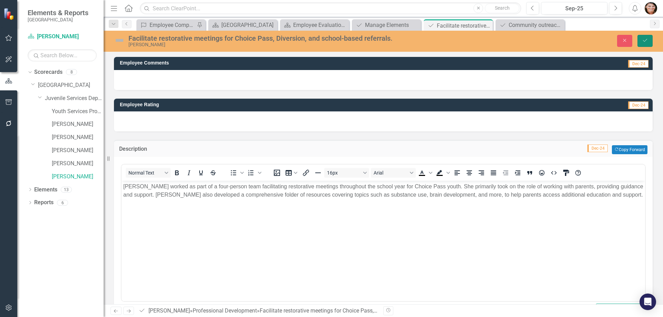
click at [650, 43] on button "Save" at bounding box center [644, 41] width 15 height 12
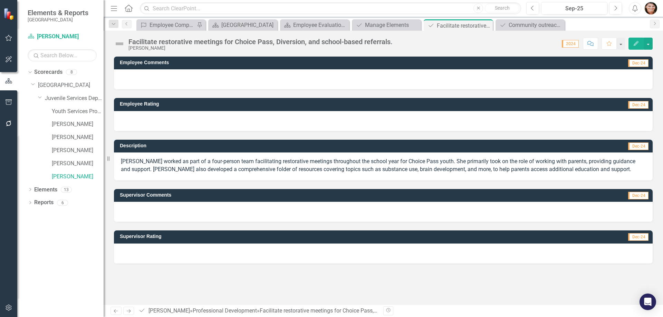
click at [175, 119] on div at bounding box center [383, 121] width 539 height 20
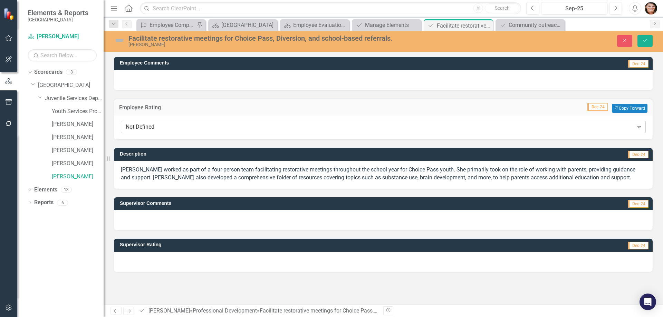
click at [168, 124] on div "Not Defined" at bounding box center [380, 127] width 508 height 8
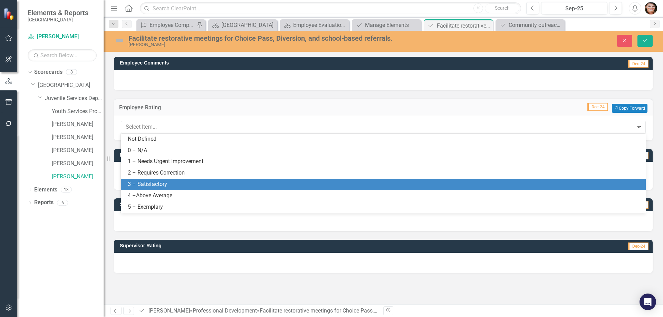
click at [179, 182] on div "3 – Satisfactory" at bounding box center [385, 185] width 514 height 8
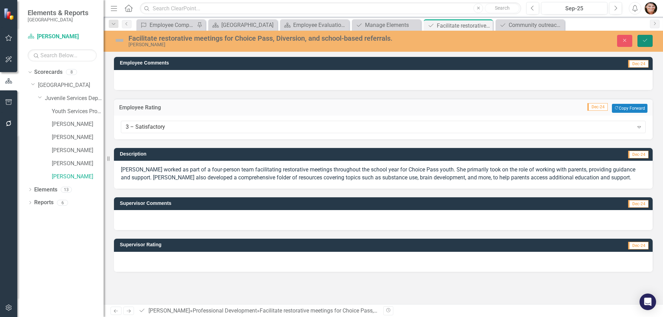
click at [646, 38] on button "Save" at bounding box center [644, 41] width 15 height 12
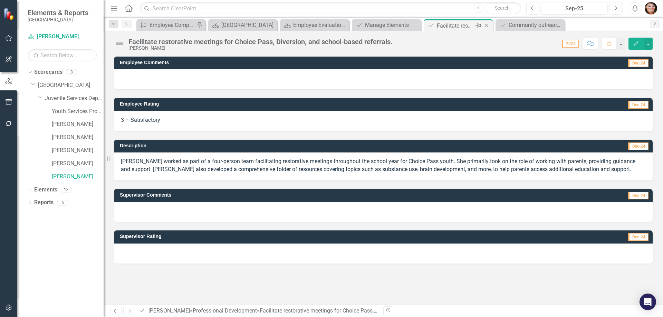
click at [488, 27] on icon "Close" at bounding box center [486, 26] width 7 height 6
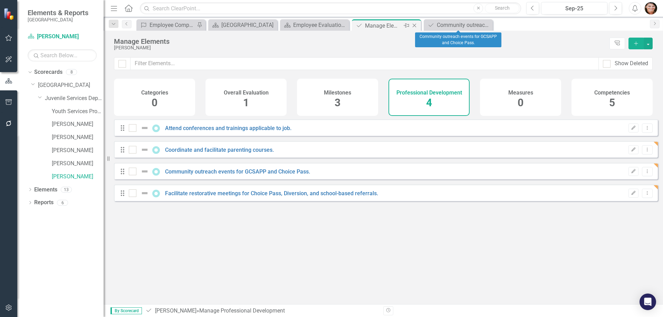
checkbox input "false"
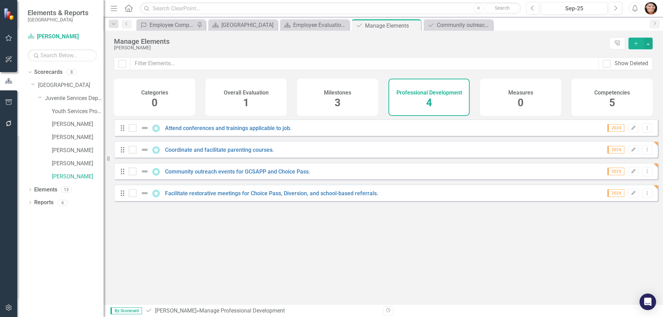
click at [589, 95] on div "Competencies 5" at bounding box center [611, 97] width 81 height 37
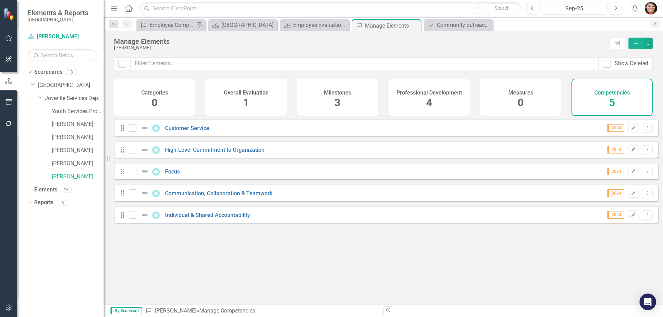
click at [187, 136] on div "Drag Customer Service 2024 Edit Dropdown Menu" at bounding box center [386, 127] width 544 height 17
click at [187, 132] on link "Customer Service" at bounding box center [187, 128] width 44 height 7
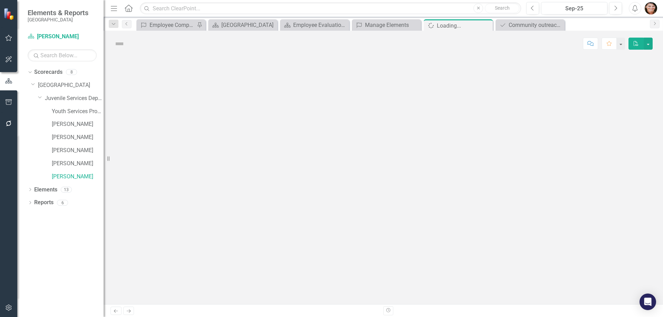
click at [187, 136] on div at bounding box center [383, 181] width 559 height 248
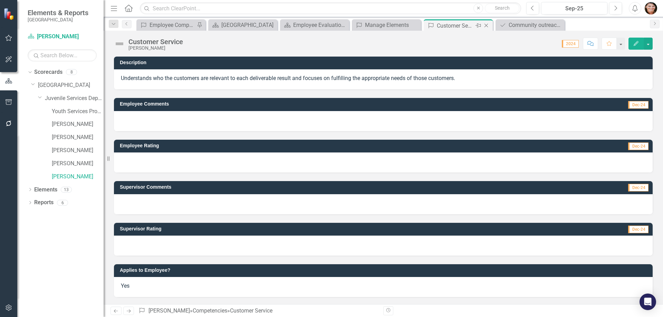
click at [485, 24] on icon "Close" at bounding box center [486, 26] width 7 height 6
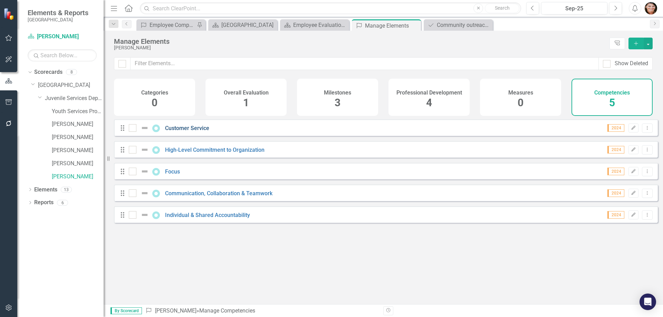
click at [196, 132] on link "Customer Service" at bounding box center [187, 128] width 44 height 7
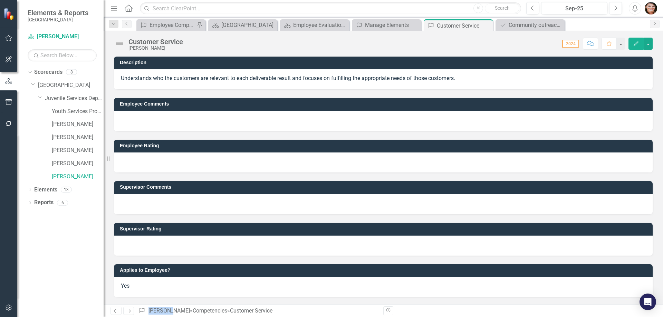
click at [196, 134] on div "Employee Rating" at bounding box center [383, 151] width 549 height 41
click at [156, 199] on div at bounding box center [383, 204] width 539 height 20
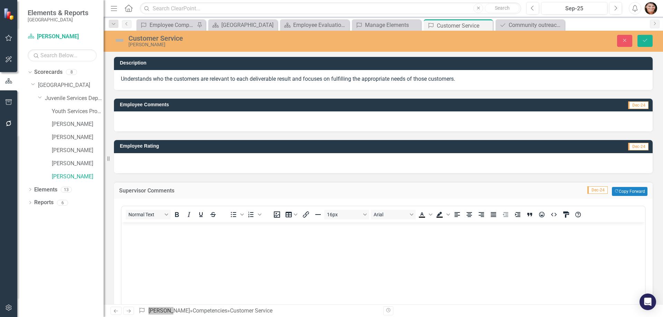
click at [161, 232] on p "Rich Text Area. Press ALT-0 for help." at bounding box center [383, 228] width 520 height 8
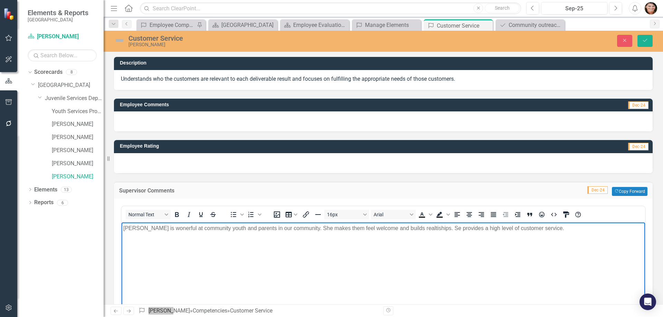
click at [420, 229] on p "[PERSON_NAME] is wonerful at community youth and parents in our community. She …" at bounding box center [383, 228] width 520 height 8
click at [415, 228] on p "[PERSON_NAME] is wonerful at community youth and parents in our community. She …" at bounding box center [383, 228] width 520 height 8
drag, startPoint x: 407, startPoint y: 230, endPoint x: 423, endPoint y: 236, distance: 17.1
click at [398, 252] on body "[PERSON_NAME] is wonderful at community youth and parents in our community. She…" at bounding box center [383, 274] width 523 height 104
click at [414, 227] on p "[PERSON_NAME] is wonderful at community youth and parents in our community. She…" at bounding box center [383, 232] width 520 height 17
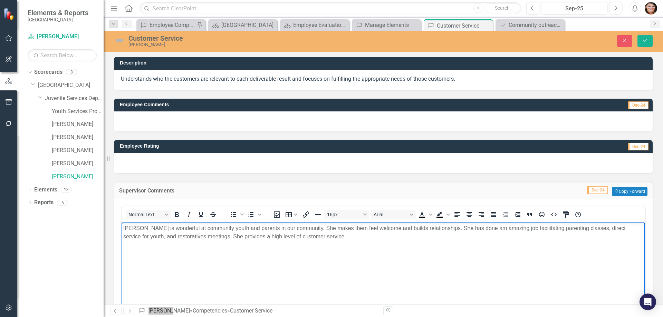
click at [396, 254] on body "[PERSON_NAME] is wonderful at community youth and parents in our community. She…" at bounding box center [383, 274] width 523 height 104
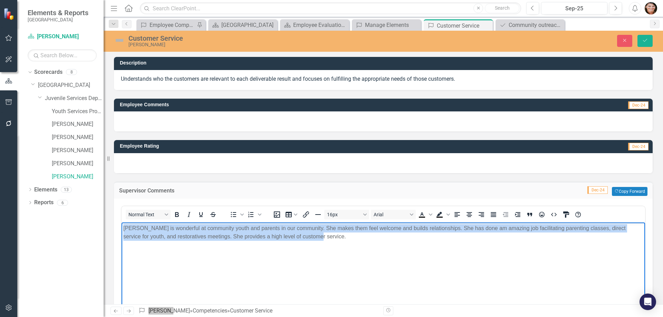
drag, startPoint x: 306, startPoint y: 239, endPoint x: 69, endPoint y: 221, distance: 237.5
click at [122, 222] on html "[PERSON_NAME] is wonderful at community youth and parents in our community. She…" at bounding box center [383, 274] width 523 height 104
copy p "[PERSON_NAME] is wonderful at community youth and parents in our community. She…"
click at [319, 244] on body "[PERSON_NAME] is wonderful at community youth and parents in our community. She…" at bounding box center [383, 274] width 523 height 104
drag, startPoint x: 314, startPoint y: 236, endPoint x: 32, endPoint y: 222, distance: 282.5
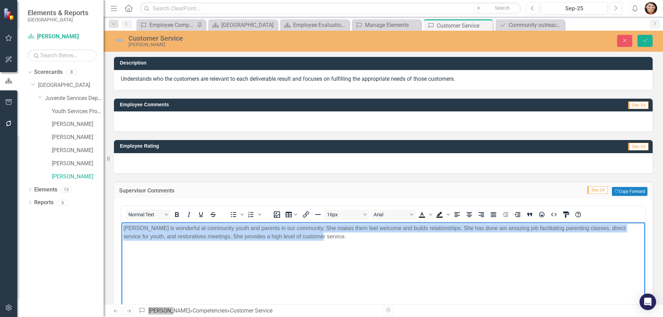
click at [122, 222] on html "[PERSON_NAME] is wonderful at community youth and parents in our community. She…" at bounding box center [383, 274] width 523 height 104
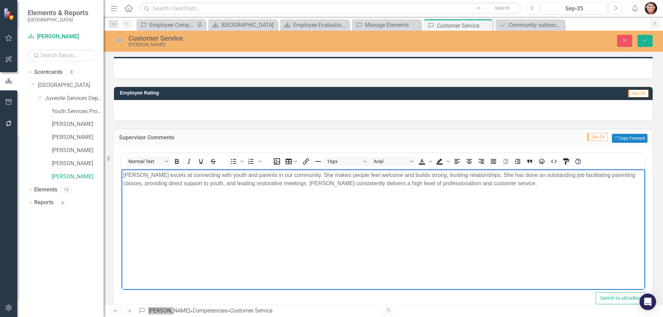
scroll to position [35, 0]
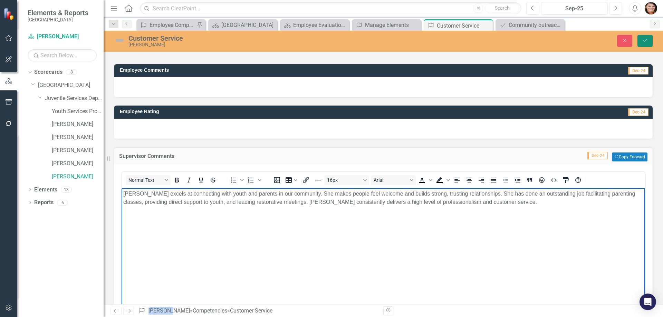
click at [643, 40] on icon "Save" at bounding box center [645, 40] width 6 height 5
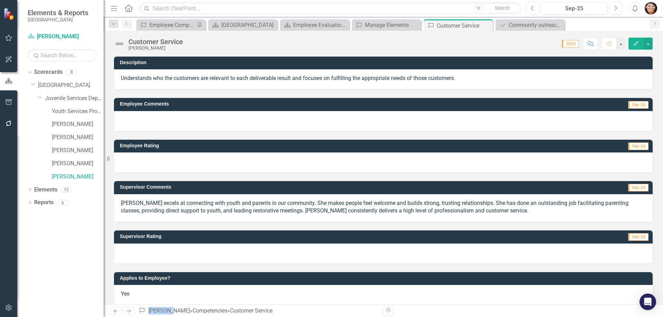
click at [182, 157] on div at bounding box center [383, 163] width 539 height 20
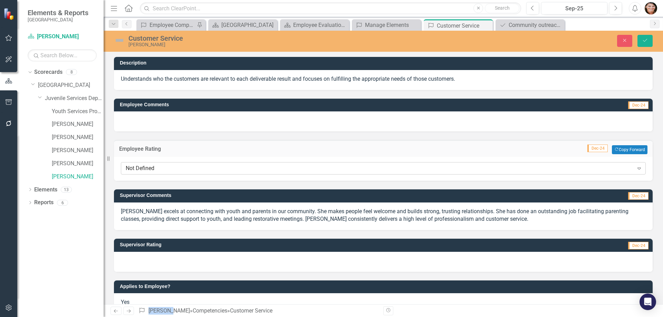
click at [170, 170] on div "Not Defined" at bounding box center [380, 169] width 508 height 8
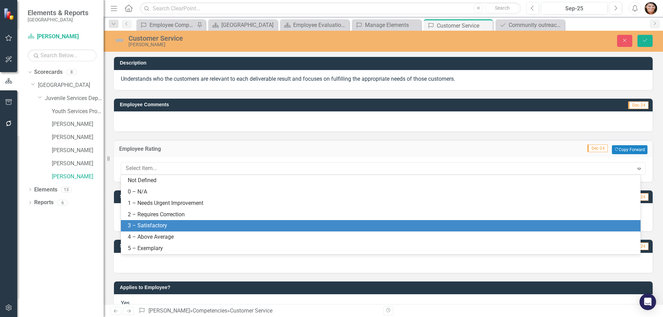
click at [191, 224] on div "3 – Satisfactory" at bounding box center [382, 226] width 509 height 8
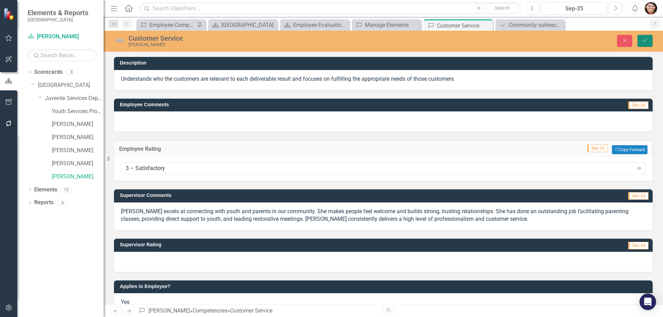
click at [641, 41] on button "Save" at bounding box center [644, 41] width 15 height 12
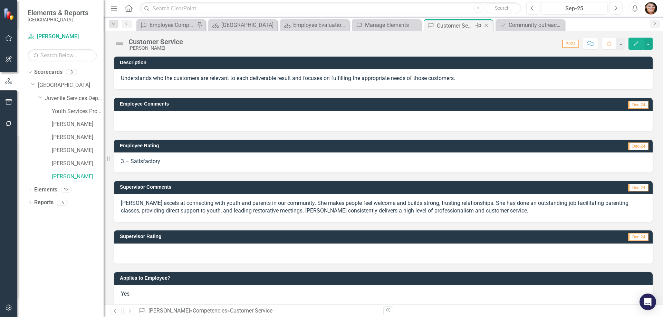
click at [489, 27] on icon "Close" at bounding box center [486, 26] width 7 height 6
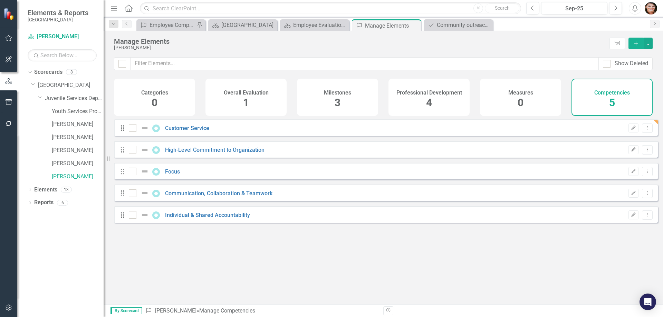
checkbox input "false"
click at [212, 153] on link "High-Level Commitment to Organization" at bounding box center [214, 150] width 99 height 7
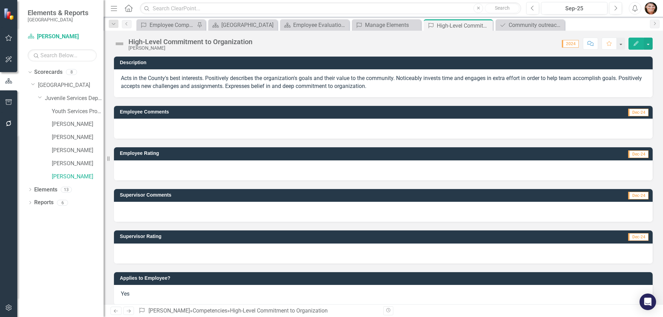
click at [173, 205] on div at bounding box center [383, 212] width 539 height 20
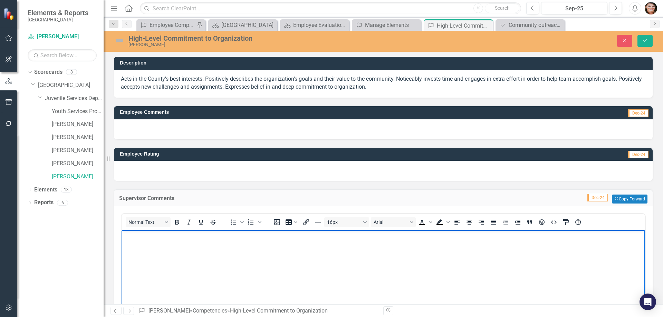
click at [165, 248] on body "Rich Text Area. Press ALT-0 for help." at bounding box center [383, 282] width 523 height 104
drag, startPoint x: 312, startPoint y: 234, endPoint x: 323, endPoint y: 234, distance: 10.7
click at [312, 234] on p "[PERSON_NAME] is highly committed to her work, her team, and Gunnison County yo…" at bounding box center [383, 236] width 520 height 8
click at [472, 241] on body "[PERSON_NAME] is highly committed to her work, her team, and Gunnison County yo…" at bounding box center [383, 282] width 523 height 104
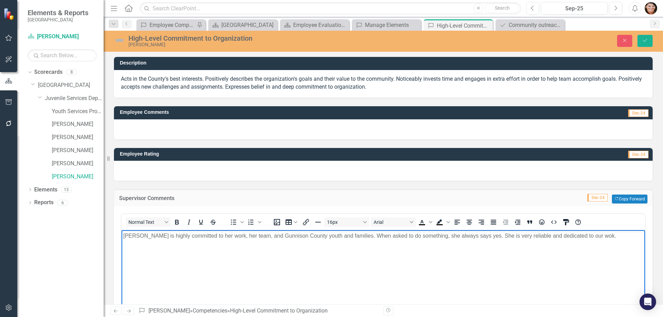
click at [585, 270] on body "[PERSON_NAME] is highly committed to her work, her team, and Gunnison County yo…" at bounding box center [383, 282] width 523 height 104
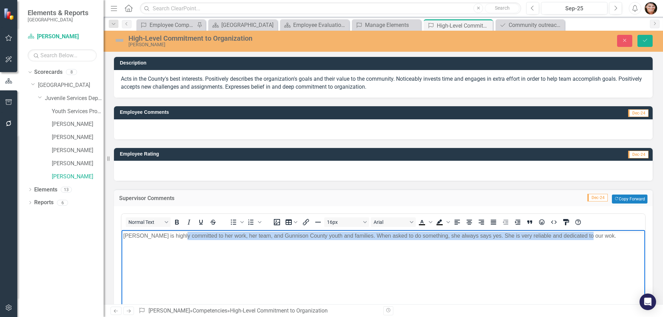
drag, startPoint x: 552, startPoint y: 240, endPoint x: 175, endPoint y: 249, distance: 377.5
click at [175, 249] on body "[PERSON_NAME] is highly committed to her work, her team, and Gunnison County yo…" at bounding box center [383, 282] width 523 height 104
click at [530, 264] on body "[PERSON_NAME] is highly committed to her work, her team, and Gunnison County yo…" at bounding box center [383, 282] width 523 height 104
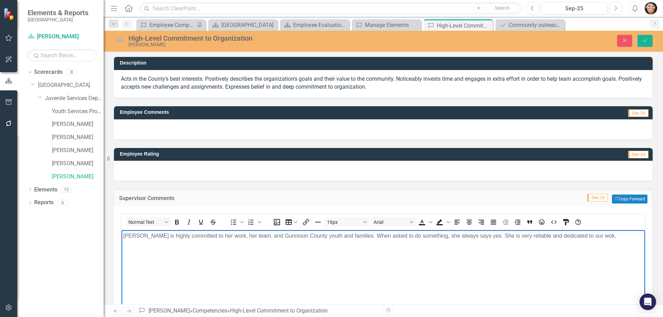
click at [571, 236] on p "[PERSON_NAME] is highly committed to her work, her team, and Gunnison County yo…" at bounding box center [383, 236] width 520 height 8
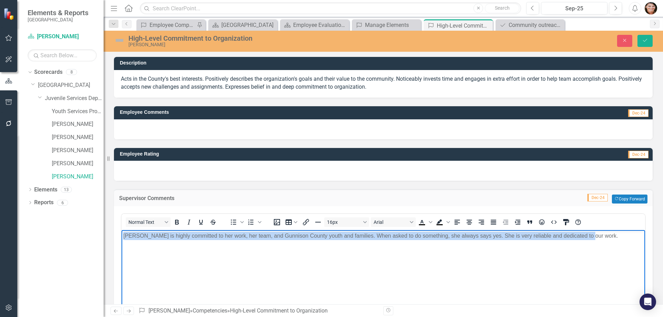
drag, startPoint x: 587, startPoint y: 237, endPoint x: 141, endPoint y: 445, distance: 492.7
click at [122, 230] on html "[PERSON_NAME] is highly committed to her work, her team, and Gunnison County yo…" at bounding box center [383, 282] width 523 height 104
copy p "[PERSON_NAME] is highly committed to her work, her team, and Gunnison County yo…"
click at [256, 276] on body "[PERSON_NAME] is highly committed to her work, her team, and Gunnison County yo…" at bounding box center [383, 282] width 523 height 104
drag, startPoint x: 508, startPoint y: 234, endPoint x: -110, endPoint y: 237, distance: 617.3
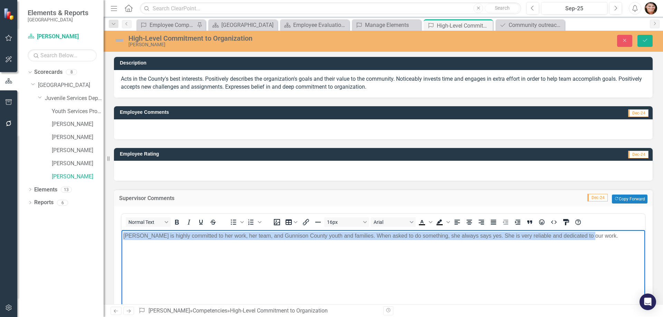
click at [122, 237] on html "[PERSON_NAME] is highly committed to her work, her team, and Gunnison County yo…" at bounding box center [383, 282] width 523 height 104
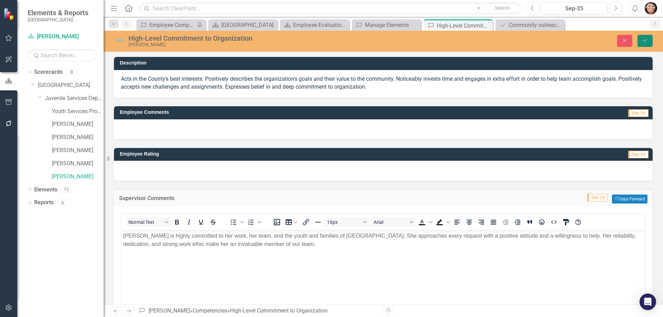
click at [646, 46] on button "Save" at bounding box center [644, 41] width 15 height 12
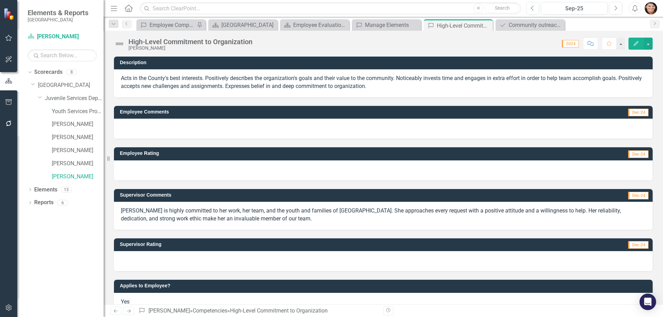
click at [162, 257] on div at bounding box center [383, 261] width 539 height 20
click at [163, 257] on div at bounding box center [383, 261] width 539 height 20
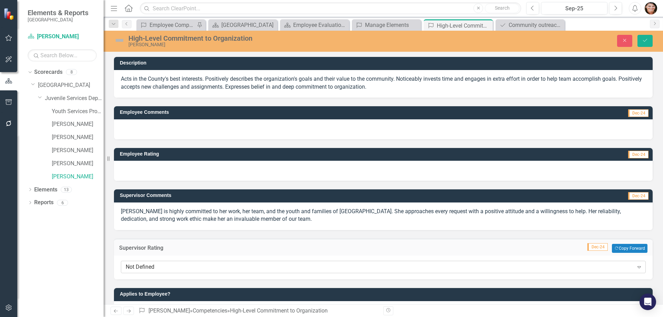
click at [157, 265] on div "Not Defined" at bounding box center [380, 267] width 508 height 8
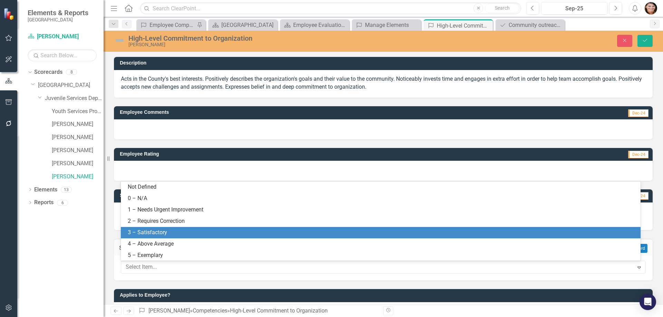
click at [155, 230] on div "3 – Satisfactory" at bounding box center [382, 233] width 509 height 8
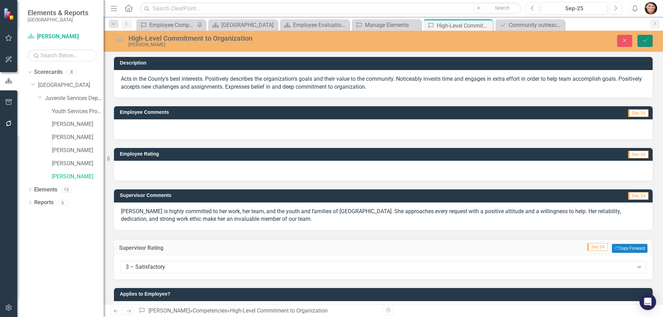
click at [639, 40] on button "Save" at bounding box center [644, 41] width 15 height 12
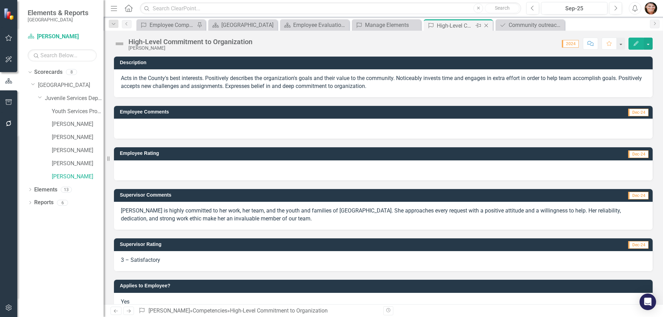
click at [487, 26] on icon "Close" at bounding box center [486, 26] width 7 height 6
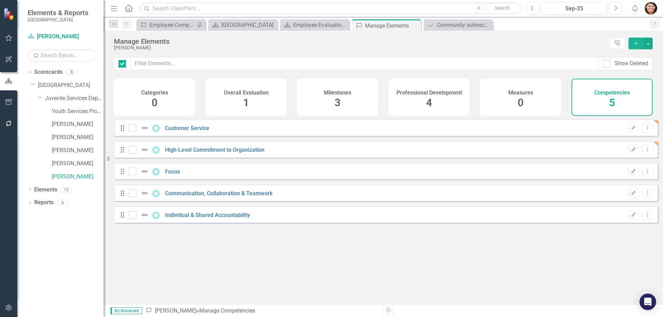
checkbox input "false"
click at [173, 175] on link "Focus" at bounding box center [172, 171] width 15 height 7
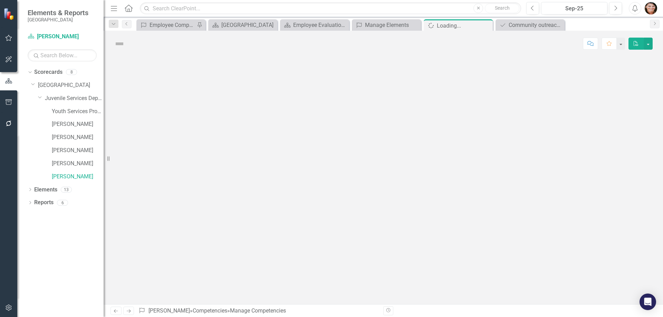
click at [173, 178] on div at bounding box center [383, 181] width 559 height 248
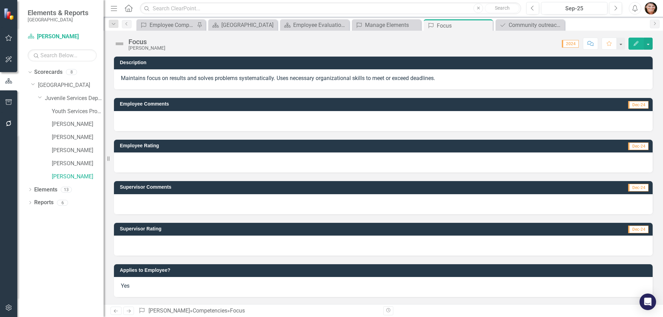
click at [170, 205] on div at bounding box center [383, 204] width 539 height 20
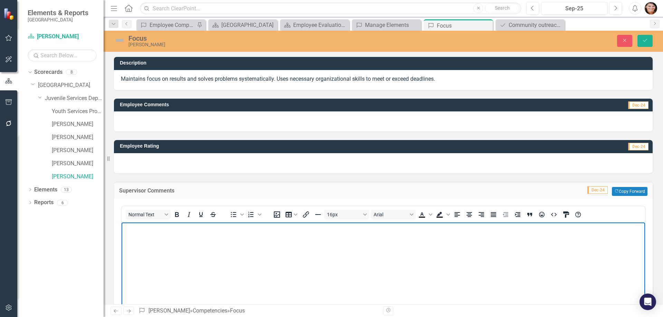
click at [149, 239] on body "Rich Text Area. Press ALT-0 for help." at bounding box center [383, 274] width 523 height 104
click at [241, 257] on body "[PERSON_NAME] is focused, m" at bounding box center [383, 274] width 523 height 104
click at [238, 232] on p "[PERSON_NAME] is focused, meetings deadlines, and" at bounding box center [383, 228] width 520 height 8
drag, startPoint x: 178, startPoint y: 229, endPoint x: 324, endPoint y: 443, distance: 259.4
click at [178, 229] on p "[PERSON_NAME] is focused, meetings deadlines, and is organized." at bounding box center [383, 228] width 520 height 8
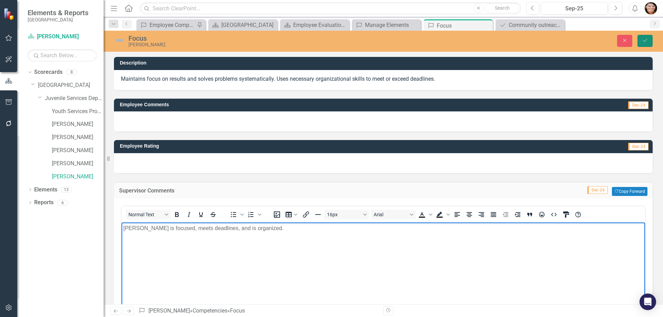
click at [647, 41] on icon "Save" at bounding box center [645, 40] width 6 height 5
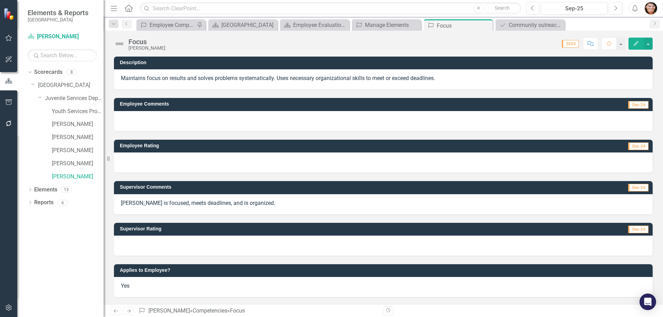
click at [171, 237] on div at bounding box center [383, 246] width 539 height 20
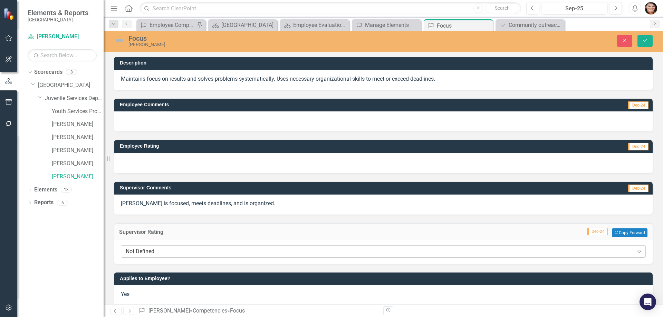
click at [156, 253] on div "Not Defined" at bounding box center [380, 252] width 508 height 8
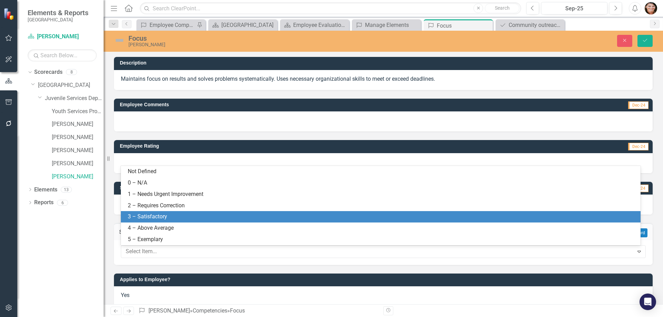
click at [174, 214] on div "3 – Satisfactory" at bounding box center [382, 217] width 509 height 8
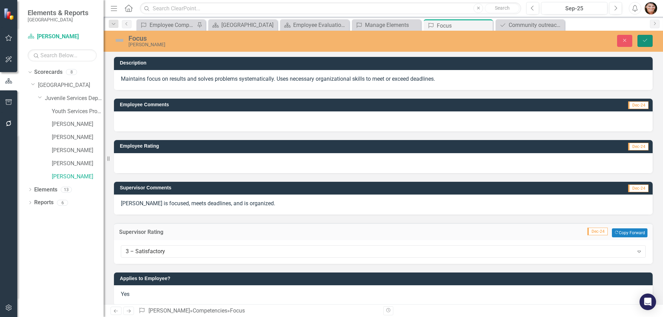
click at [649, 40] on button "Save" at bounding box center [644, 41] width 15 height 12
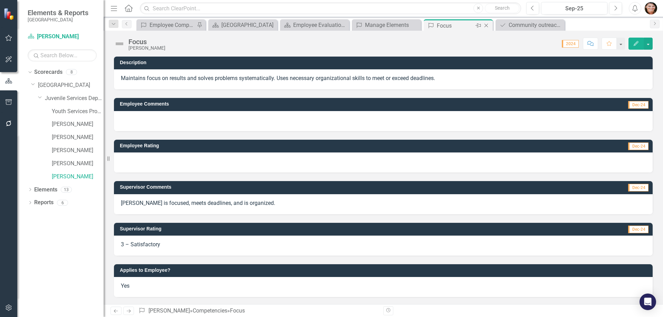
click at [487, 25] on icon "Close" at bounding box center [486, 26] width 7 height 6
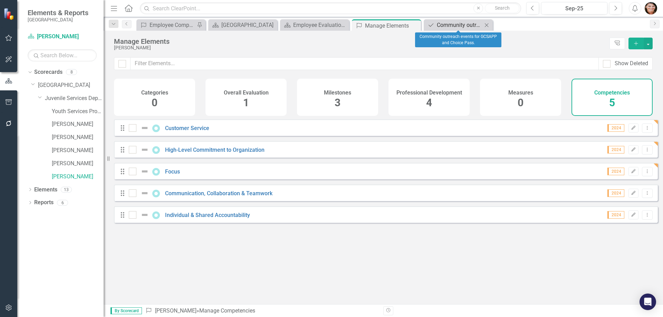
click at [472, 27] on div "Community outreach events for GCSAPP and Choice Pass." at bounding box center [460, 25] width 46 height 9
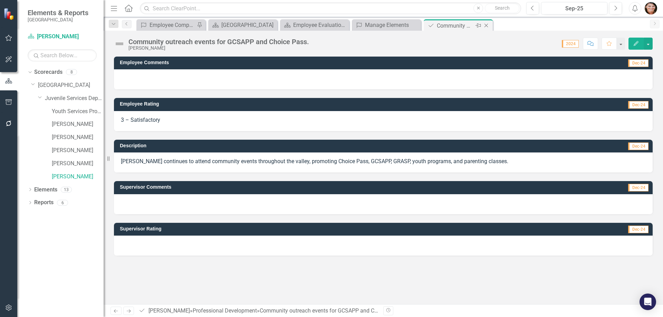
click at [488, 24] on icon at bounding box center [486, 26] width 4 height 4
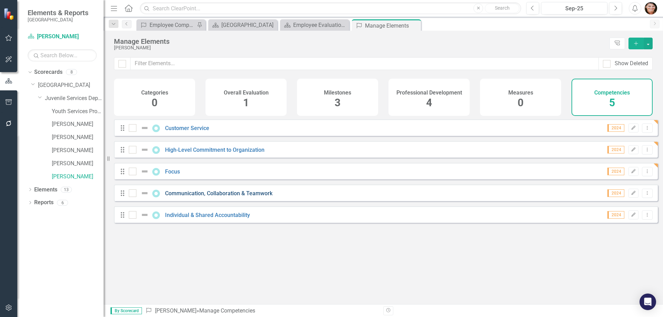
click at [197, 197] on link "Communication, Collaboration & Teamwork" at bounding box center [218, 193] width 107 height 7
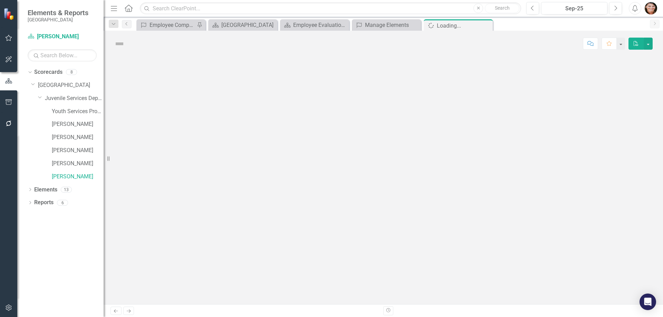
click at [197, 200] on div at bounding box center [383, 181] width 559 height 248
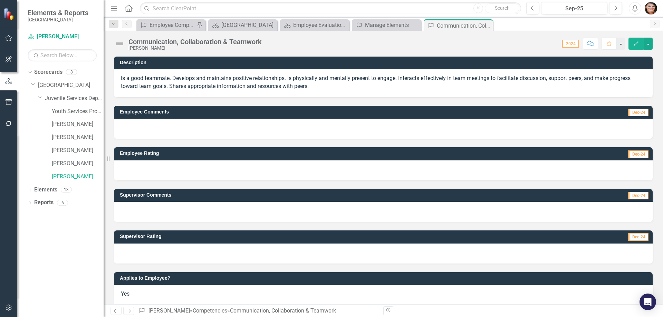
click at [181, 207] on div at bounding box center [383, 212] width 539 height 20
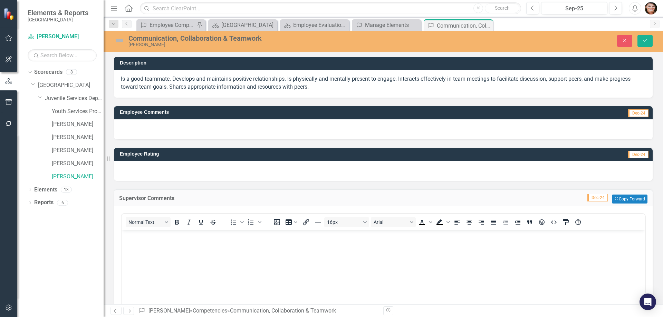
click at [172, 243] on body "Rich Text Area. Press ALT-0 for help." at bounding box center [383, 282] width 523 height 104
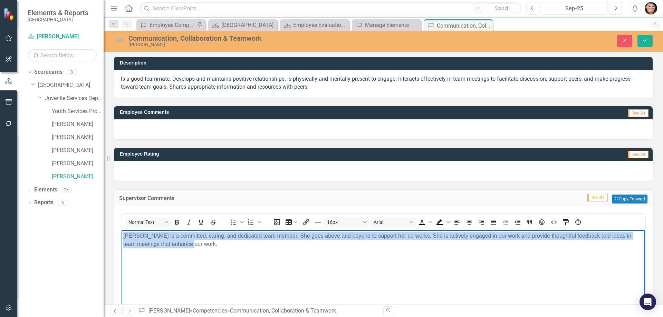
drag, startPoint x: 155, startPoint y: 240, endPoint x: 220, endPoint y: 458, distance: 227.1
click at [122, 230] on html "[PERSON_NAME] is a committed, caring, and dedicated team member. She goes above…" at bounding box center [383, 282] width 523 height 104
copy p "[PERSON_NAME] is a committed, caring, and dedicated team member. She goes above…"
click at [218, 239] on p "[PERSON_NAME] is a committed, caring, and dedicated team member. She goes above…" at bounding box center [383, 240] width 520 height 17
drag, startPoint x: 193, startPoint y: 245, endPoint x: 176, endPoint y: 449, distance: 203.7
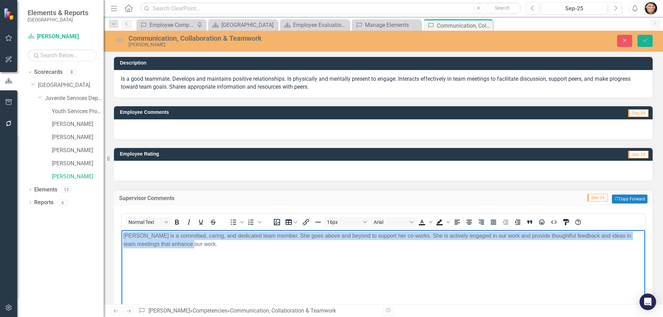
click at [122, 230] on html "[PERSON_NAME] is a committed, caring, and dedicated team member. She goes above…" at bounding box center [383, 282] width 523 height 104
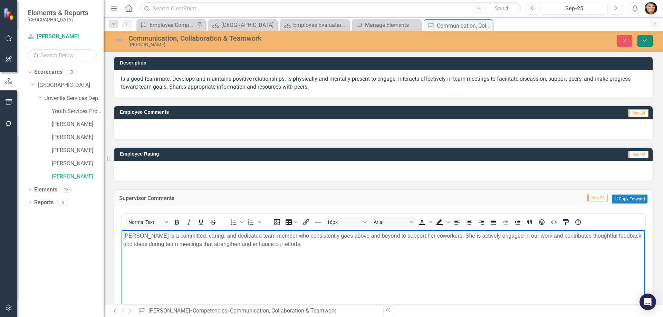
click at [647, 41] on icon "Save" at bounding box center [645, 40] width 6 height 5
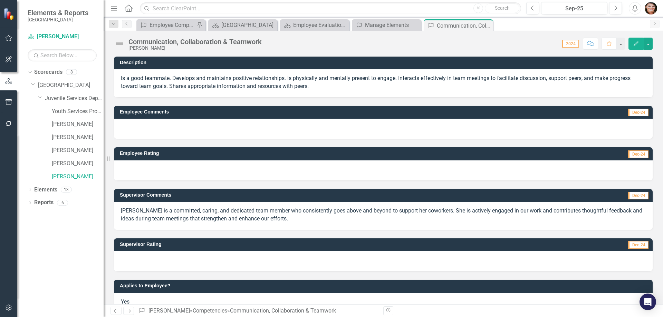
click at [163, 260] on div at bounding box center [383, 261] width 539 height 20
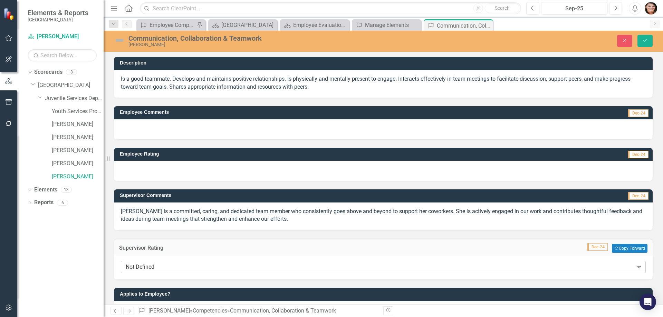
click at [148, 266] on div "Not Defined" at bounding box center [380, 267] width 508 height 8
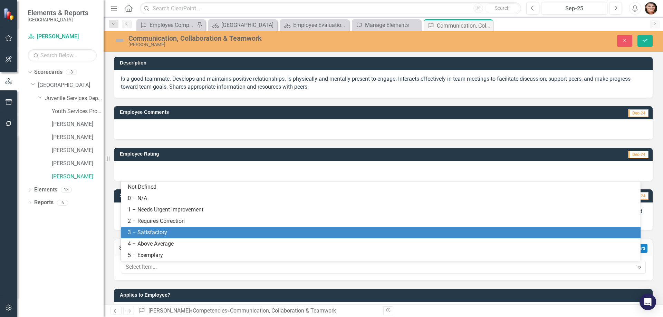
click at [147, 232] on div "3 – Satisfactory" at bounding box center [382, 233] width 509 height 8
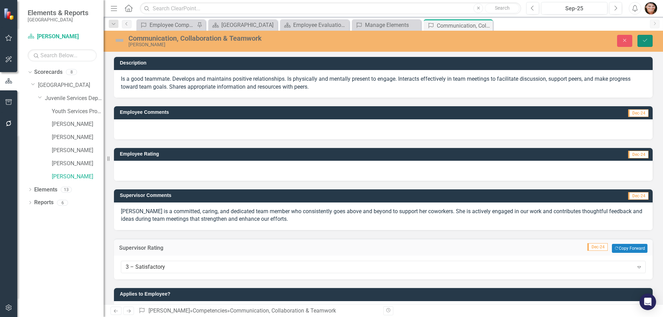
click at [649, 42] on button "Save" at bounding box center [644, 41] width 15 height 12
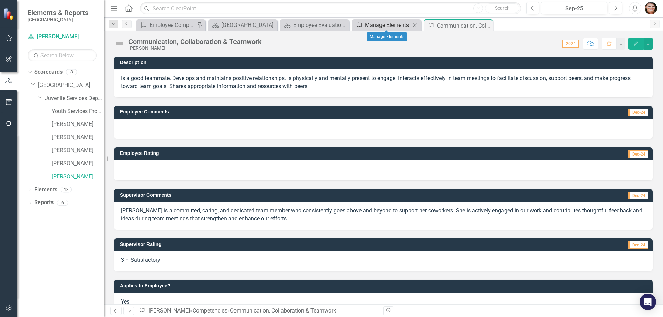
click at [390, 21] on div "Manage Elements" at bounding box center [388, 25] width 46 height 9
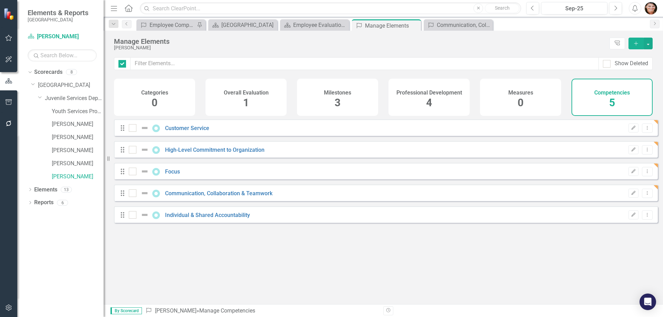
checkbox input "false"
click at [208, 219] on link "Individual & Shared Accountability" at bounding box center [207, 215] width 85 height 7
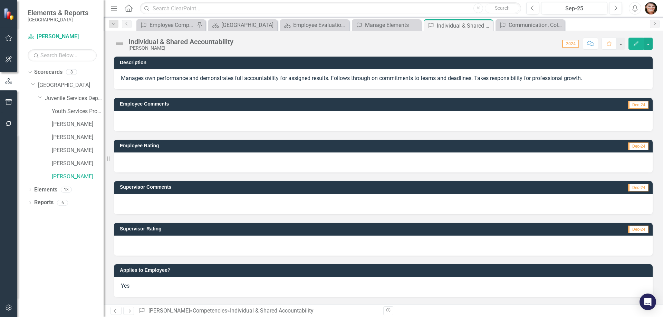
click at [188, 200] on div at bounding box center [383, 204] width 539 height 20
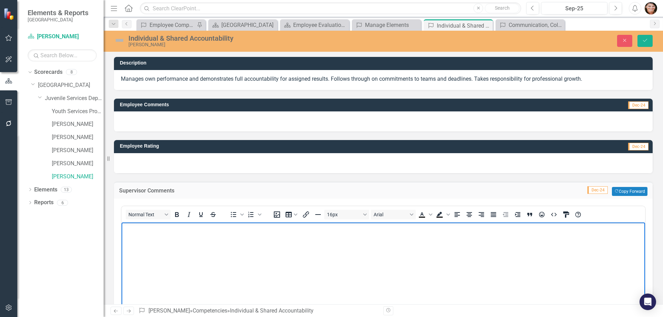
click at [201, 245] on body "Rich Text Area. Press ALT-0 for help." at bounding box center [383, 274] width 523 height 104
click at [284, 229] on p "[PERSON_NAME] attends all trainings and continues to grow professionally." at bounding box center [383, 228] width 520 height 8
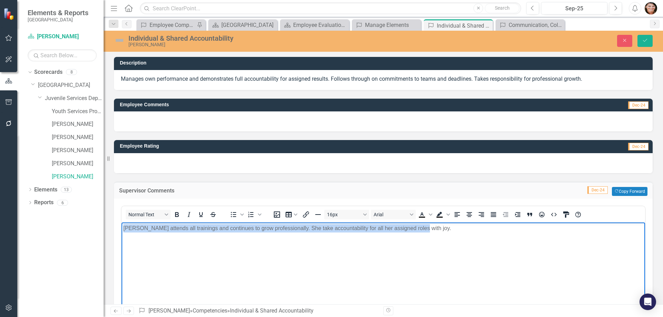
drag, startPoint x: 332, startPoint y: 220, endPoint x: 65, endPoint y: 213, distance: 267.7
click at [122, 222] on html "[PERSON_NAME] attends all trainings and continues to grow professionally. She t…" at bounding box center [383, 274] width 523 height 104
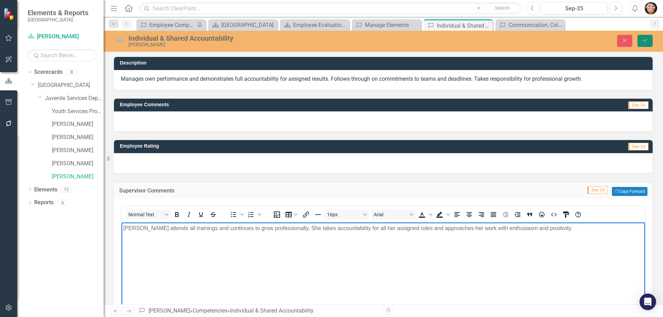
click at [642, 42] on button "Save" at bounding box center [644, 41] width 15 height 12
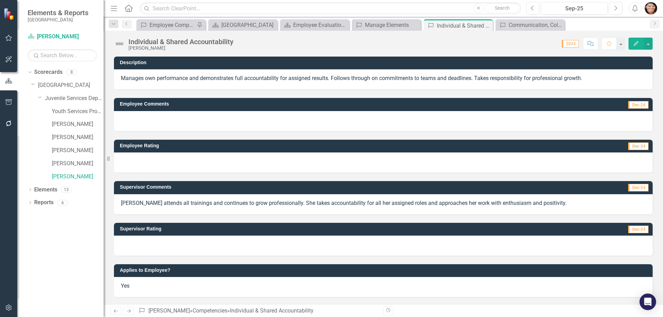
click at [167, 247] on div at bounding box center [383, 246] width 539 height 20
click at [167, 248] on div at bounding box center [383, 246] width 539 height 20
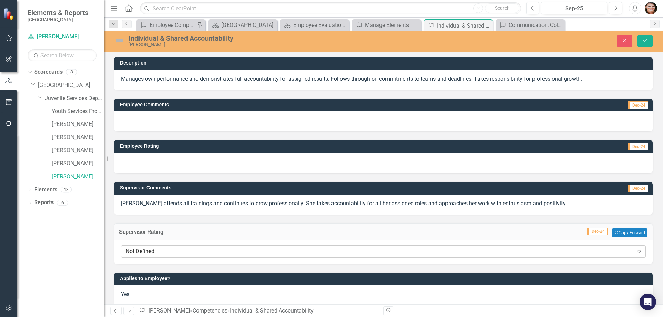
click at [165, 252] on div "Not Defined" at bounding box center [380, 252] width 508 height 8
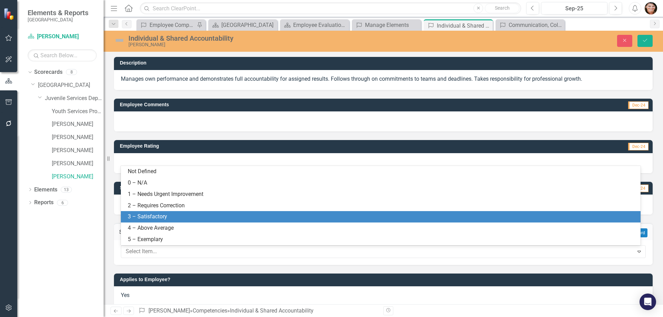
click at [164, 216] on div "3 – Satisfactory" at bounding box center [382, 217] width 509 height 8
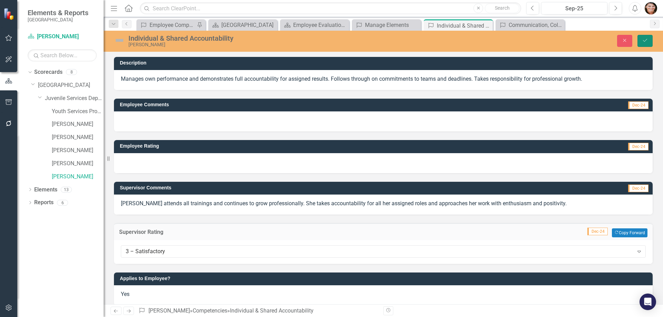
click at [647, 42] on icon "Save" at bounding box center [645, 40] width 6 height 5
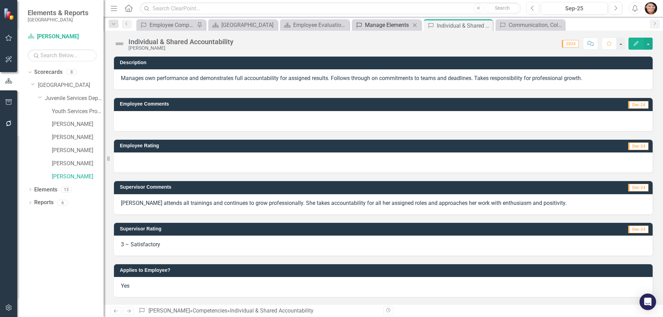
click at [377, 22] on div "Manage Elements" at bounding box center [388, 25] width 46 height 9
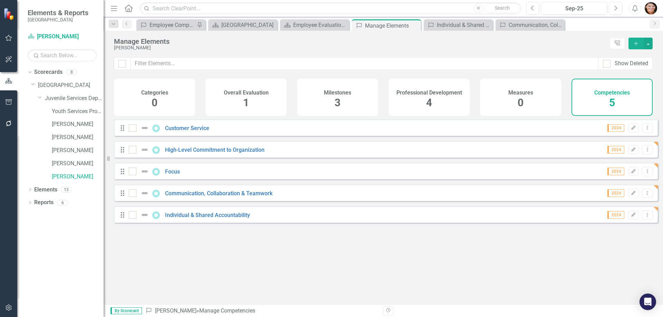
click at [327, 103] on div "Milestones 3" at bounding box center [337, 97] width 81 height 37
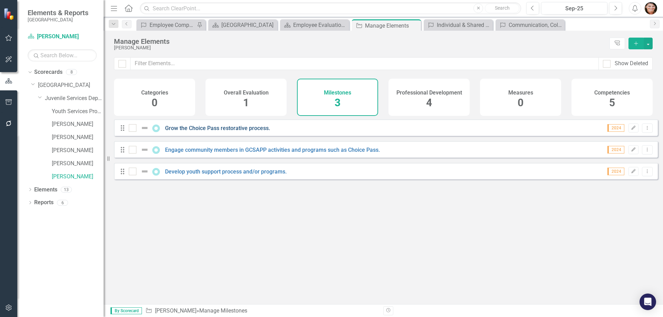
click at [242, 132] on link "Grow the Choice Pass restorative process." at bounding box center [217, 128] width 105 height 7
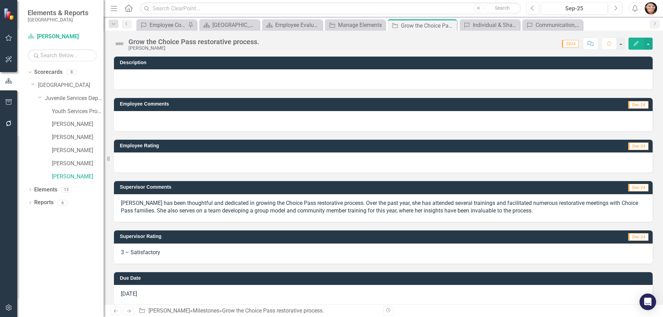
scroll to position [8, 0]
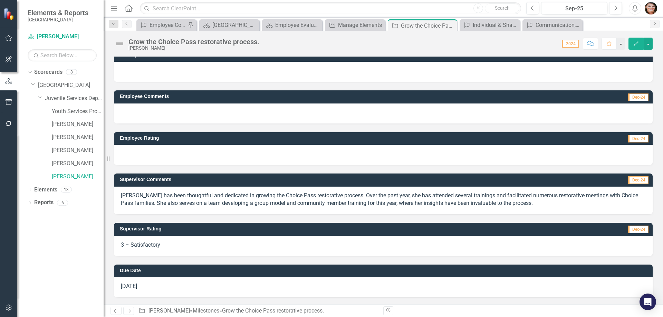
click at [191, 241] on div "3 – Satisfactory" at bounding box center [383, 246] width 539 height 20
click at [191, 242] on div "3 – Satisfactory" at bounding box center [383, 246] width 539 height 20
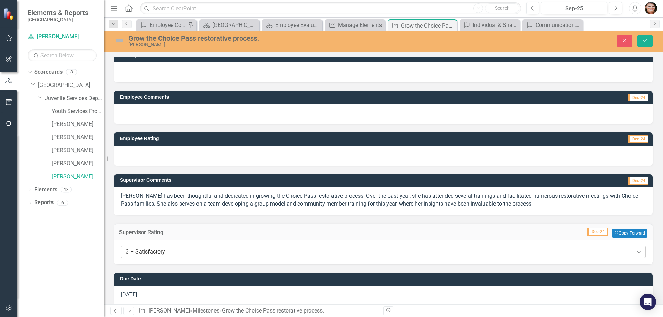
click at [185, 254] on div "3 – Satisfactory" at bounding box center [380, 252] width 508 height 8
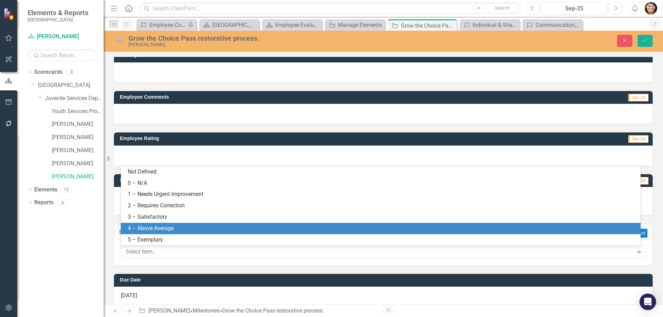
click at [173, 229] on div "4 – Above Average" at bounding box center [382, 229] width 509 height 8
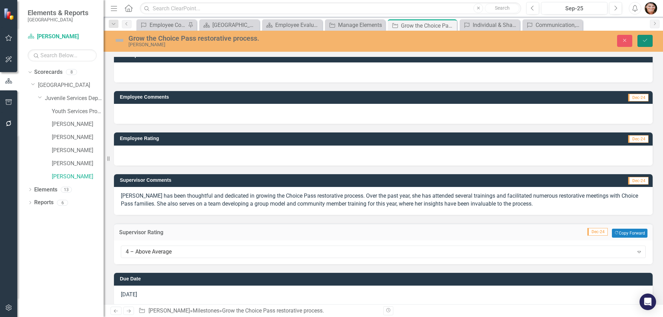
click at [644, 40] on icon "Save" at bounding box center [645, 40] width 6 height 5
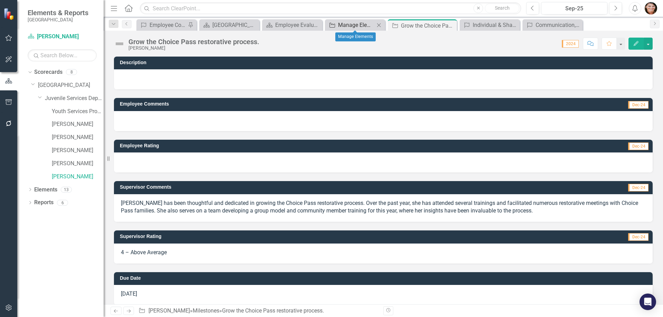
click at [357, 26] on div "Manage Elements" at bounding box center [356, 25] width 37 height 9
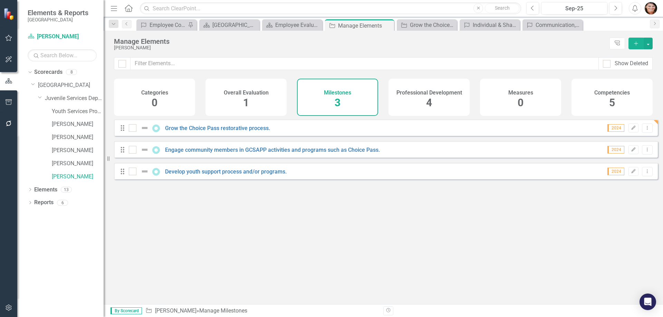
click at [451, 106] on div "Professional Development 4" at bounding box center [428, 97] width 81 height 37
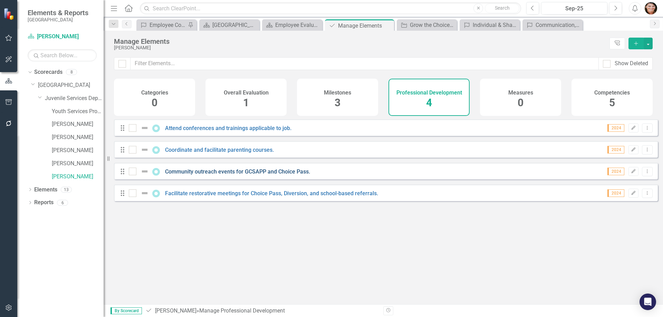
click at [261, 175] on link "Community outreach events for GCSAPP and Choice Pass." at bounding box center [237, 171] width 145 height 7
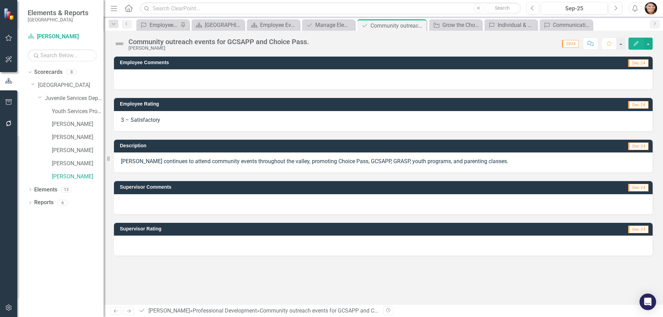
click at [185, 116] on div "3 – Satisfactory" at bounding box center [383, 121] width 539 height 20
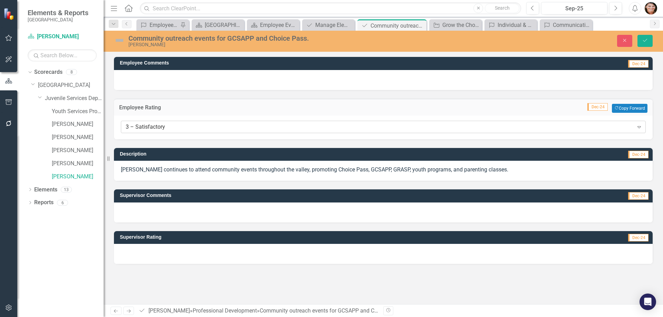
click at [643, 126] on div "Expand" at bounding box center [639, 127] width 12 height 11
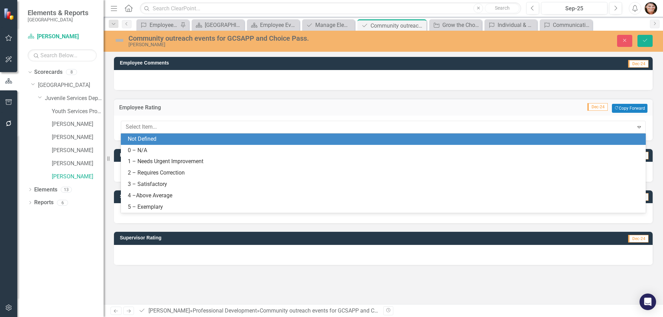
click at [327, 140] on div "Not Defined" at bounding box center [385, 139] width 514 height 8
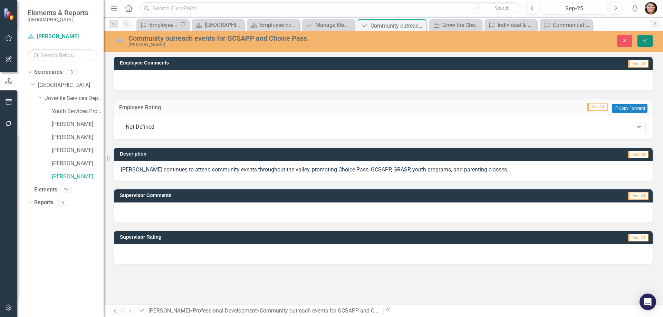
click at [649, 39] on button "Save" at bounding box center [644, 41] width 15 height 12
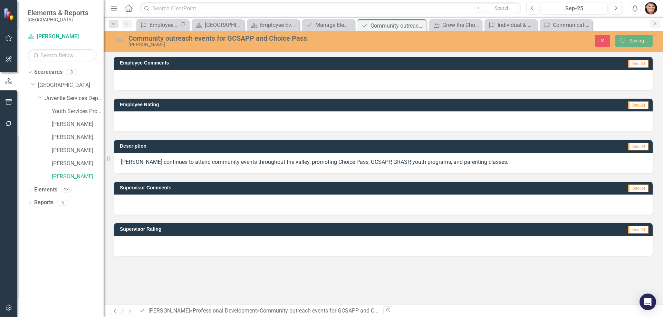
click at [235, 207] on div at bounding box center [383, 205] width 539 height 20
click at [223, 166] on p "[PERSON_NAME] continues to attend community events throughout the valley, promo…" at bounding box center [383, 162] width 525 height 8
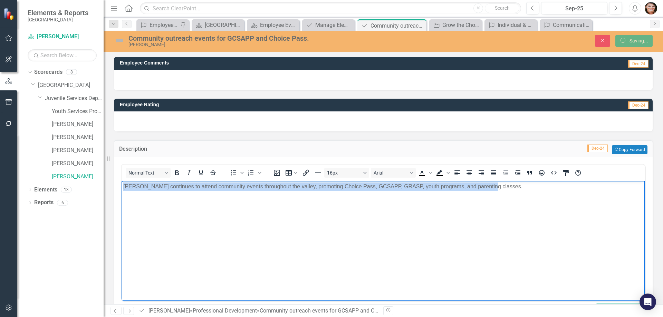
drag, startPoint x: 494, startPoint y: 185, endPoint x: -9, endPoint y: 196, distance: 503.9
click at [122, 196] on html "[PERSON_NAME] continues to attend community events throughout the valley, promo…" at bounding box center [383, 233] width 523 height 104
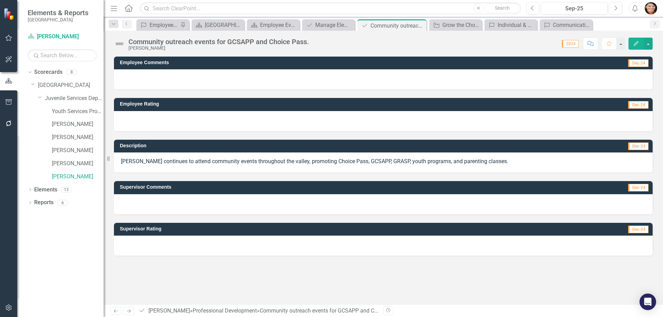
click at [280, 203] on div at bounding box center [383, 204] width 539 height 20
click at [281, 203] on div at bounding box center [383, 204] width 539 height 20
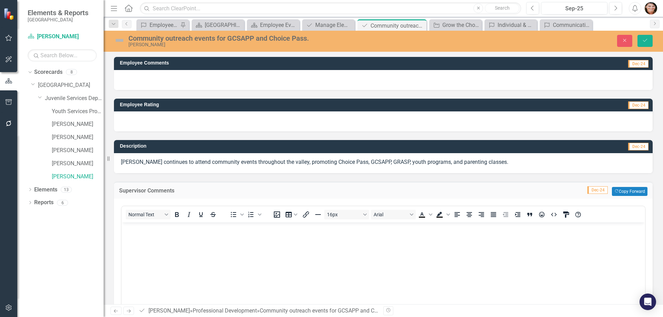
click at [190, 239] on body "Rich Text Area. Press ALT-0 for help." at bounding box center [383, 274] width 523 height 104
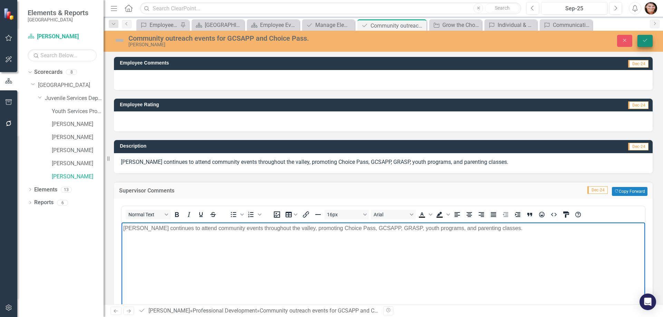
click at [648, 35] on button "Save" at bounding box center [644, 41] width 15 height 12
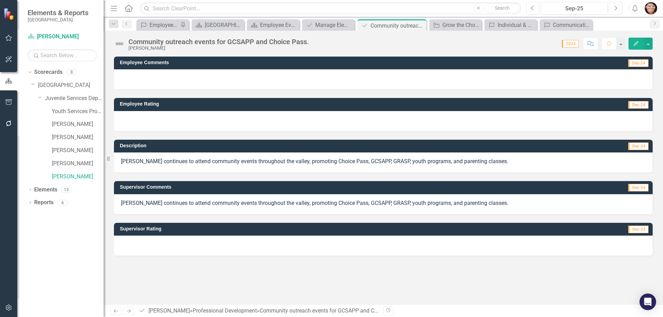
click at [507, 161] on p "[PERSON_NAME] continues to attend community events throughout the valley, promo…" at bounding box center [383, 162] width 525 height 8
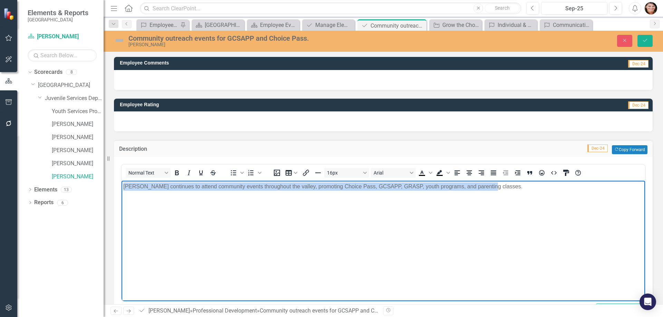
drag, startPoint x: 511, startPoint y: 191, endPoint x: 44, endPoint y: 168, distance: 467.4
click at [122, 181] on html "[PERSON_NAME] continues to attend community events throughout the valley, promo…" at bounding box center [383, 233] width 523 height 104
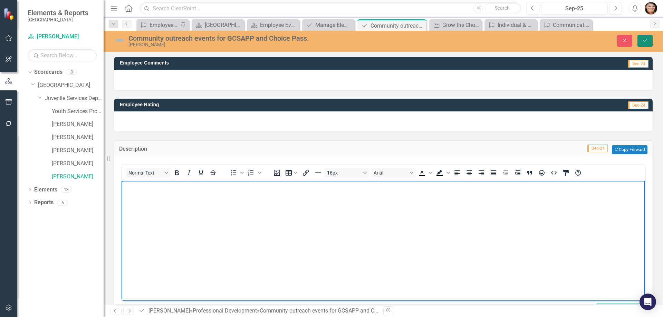
click at [643, 38] on icon "Save" at bounding box center [645, 40] width 6 height 5
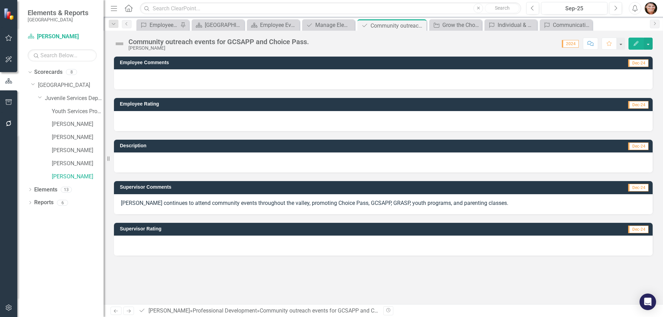
click at [154, 242] on div at bounding box center [383, 246] width 539 height 20
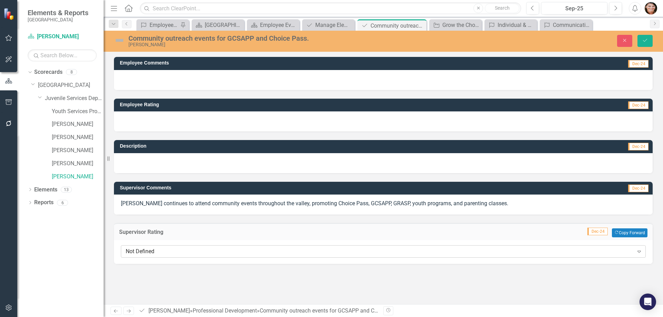
click at [154, 248] on div "Not Defined" at bounding box center [380, 252] width 508 height 8
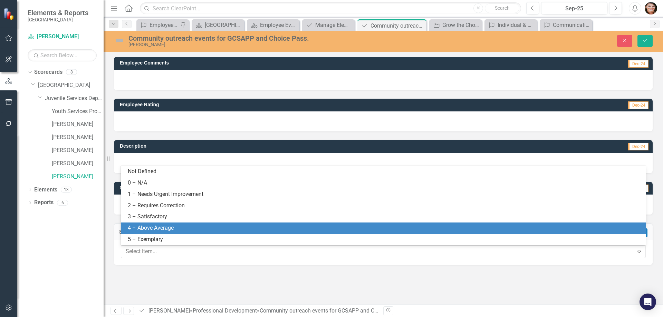
click at [170, 233] on div "4 – Above Average" at bounding box center [383, 228] width 525 height 11
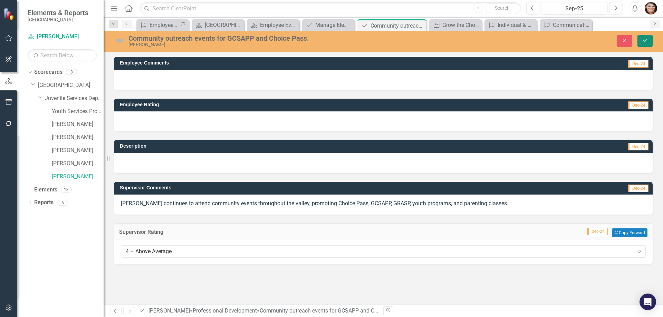
click at [646, 41] on icon "Save" at bounding box center [645, 40] width 6 height 5
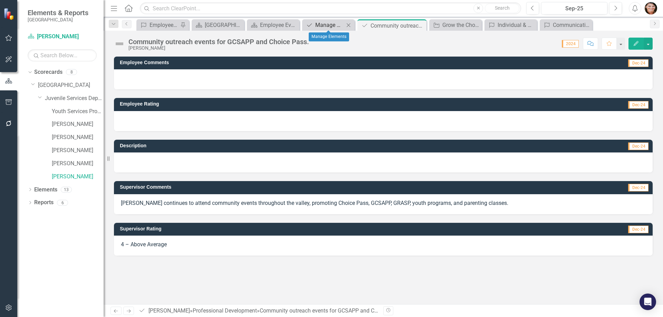
click at [327, 21] on div "Manage Elements" at bounding box center [329, 25] width 29 height 9
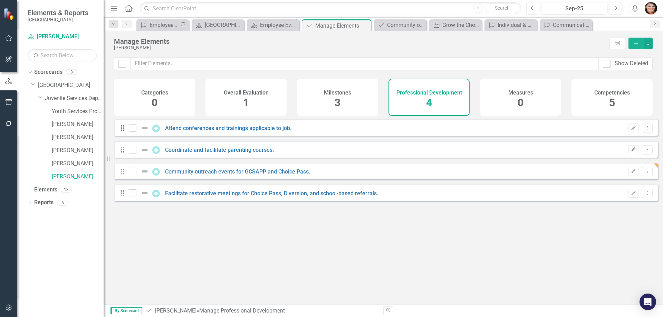
checkbox input "false"
click at [314, 106] on div "Milestones 3" at bounding box center [337, 97] width 81 height 37
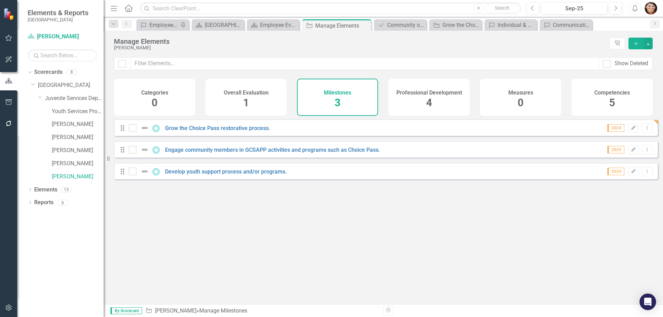
click at [427, 104] on span "4" at bounding box center [429, 103] width 6 height 12
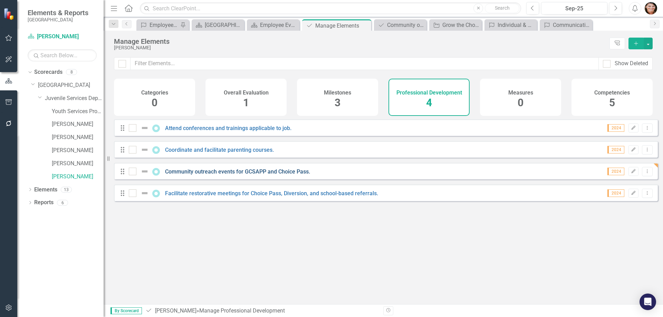
click at [233, 175] on link "Community outreach events for GCSAPP and Choice Pass." at bounding box center [237, 171] width 145 height 7
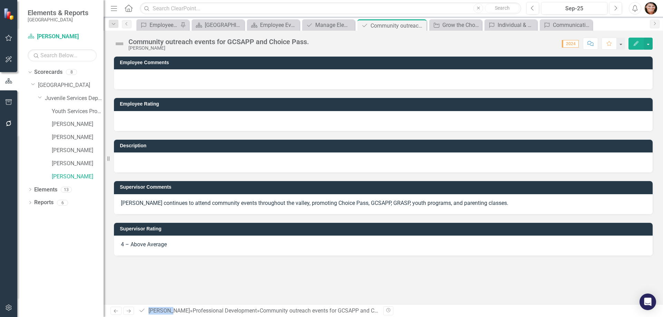
click at [233, 180] on div "Supervisor Comments [PERSON_NAME] continues to attend community events througho…" at bounding box center [383, 193] width 549 height 41
click at [477, 201] on p "[PERSON_NAME] continues to attend community events throughout the valley, promo…" at bounding box center [383, 204] width 525 height 8
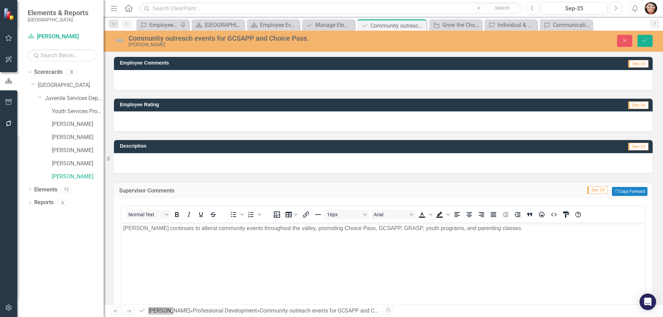
click at [493, 231] on p "[PERSON_NAME] continues to attend community events throughout the valley, promo…" at bounding box center [383, 228] width 520 height 8
click at [646, 37] on button "Save" at bounding box center [644, 41] width 15 height 12
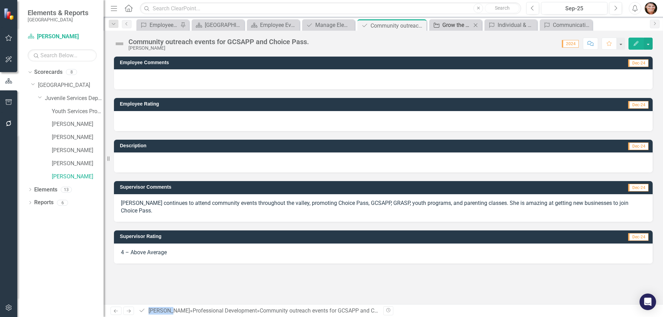
click at [453, 23] on div "Grow the Choice Pass restorative process." at bounding box center [456, 25] width 29 height 9
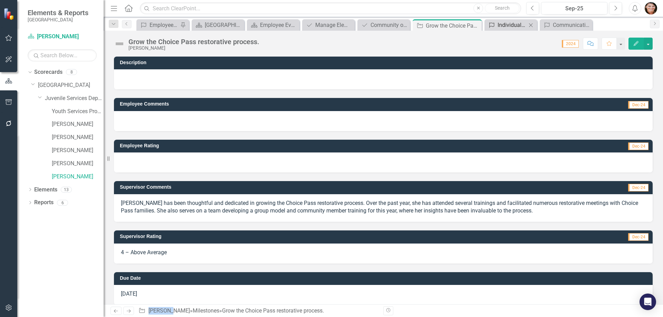
click at [502, 24] on div "Individual & Shared Accountability" at bounding box center [512, 25] width 29 height 9
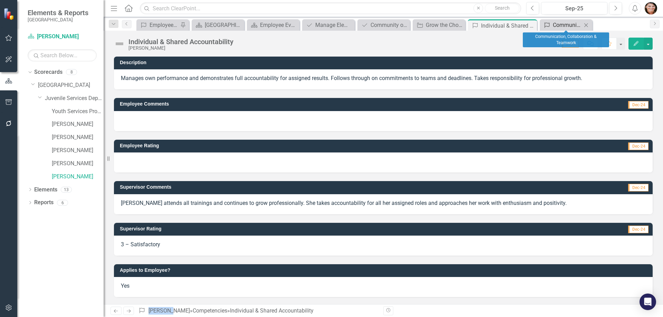
click at [572, 23] on div "Communication, Collaboration & Teamwork" at bounding box center [567, 25] width 29 height 9
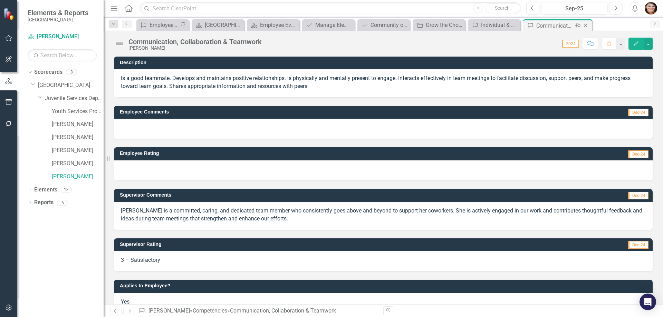
click at [586, 25] on icon "Close" at bounding box center [585, 26] width 7 height 6
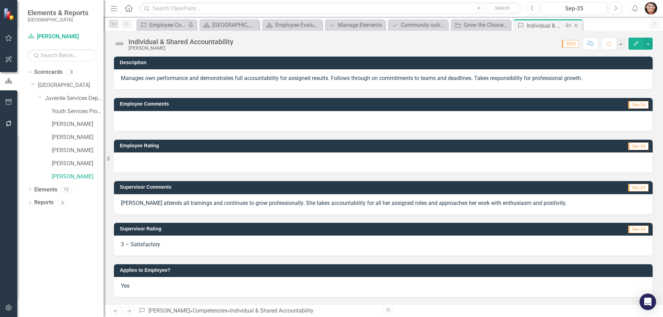
click at [577, 25] on icon "Close" at bounding box center [575, 26] width 7 height 6
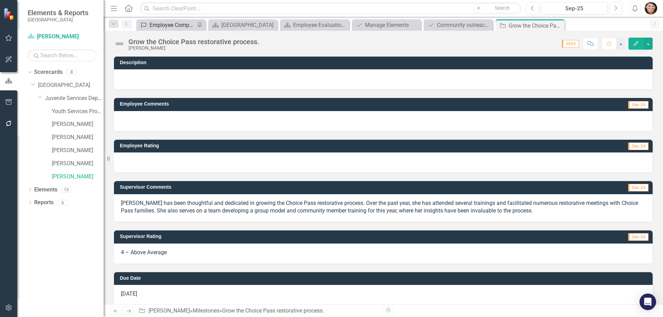
click at [165, 23] on div "Employee Competencies to Update" at bounding box center [173, 25] width 46 height 9
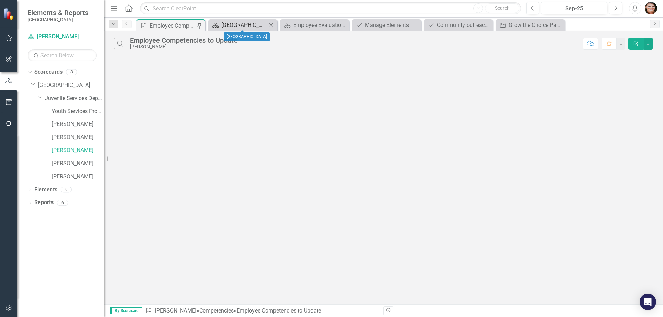
click at [240, 28] on div "[GEOGRAPHIC_DATA]" at bounding box center [244, 25] width 46 height 9
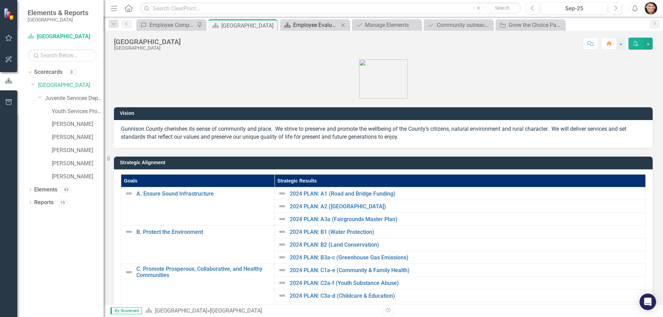
click at [301, 27] on div "Employee Evaluation Navigation" at bounding box center [316, 25] width 46 height 9
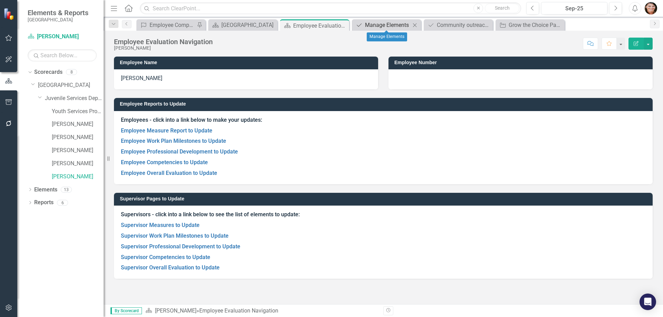
click at [384, 22] on div "Manage Elements" at bounding box center [388, 25] width 46 height 9
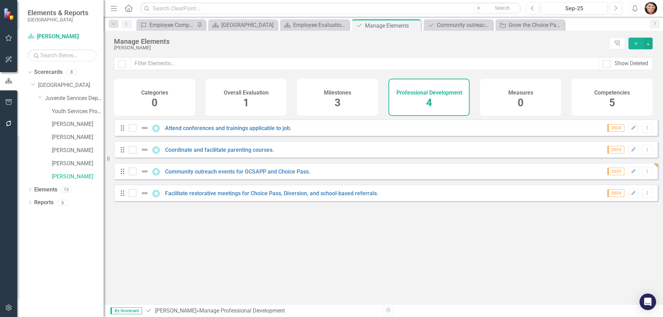
click at [238, 100] on div "Overall Evaluation 1" at bounding box center [245, 97] width 81 height 37
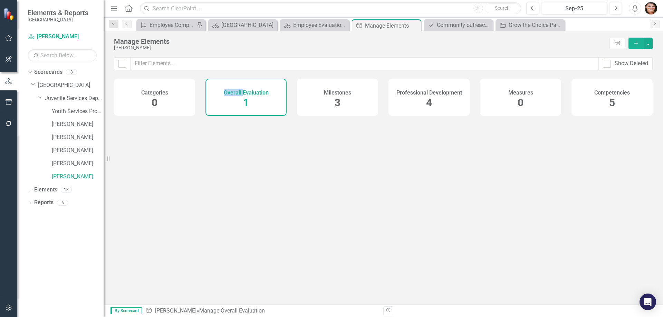
click at [238, 100] on div "Overall Evaluation 1" at bounding box center [245, 97] width 81 height 37
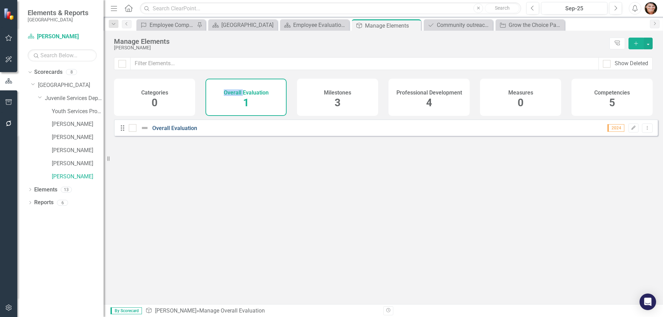
click at [177, 132] on link "Overall Evaluation" at bounding box center [174, 128] width 45 height 7
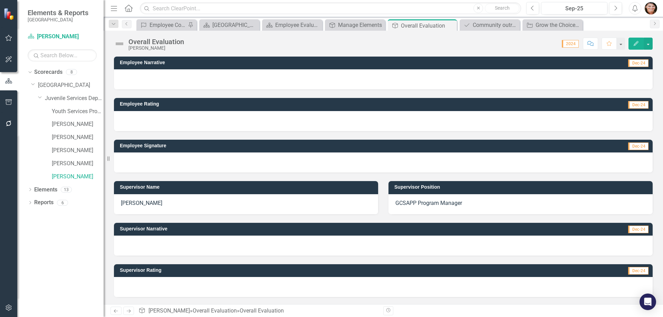
click at [152, 245] on div at bounding box center [383, 246] width 539 height 20
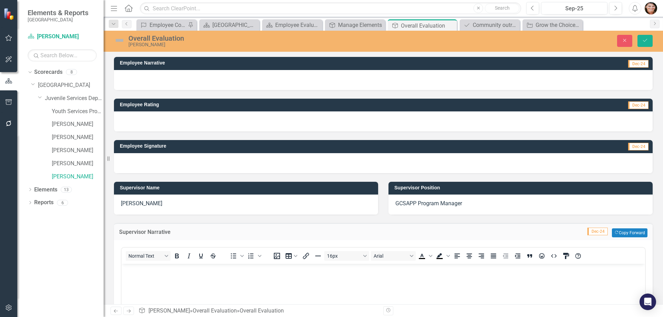
click at [152, 272] on p "Rich Text Area. Press ALT-0 for help." at bounding box center [383, 270] width 520 height 8
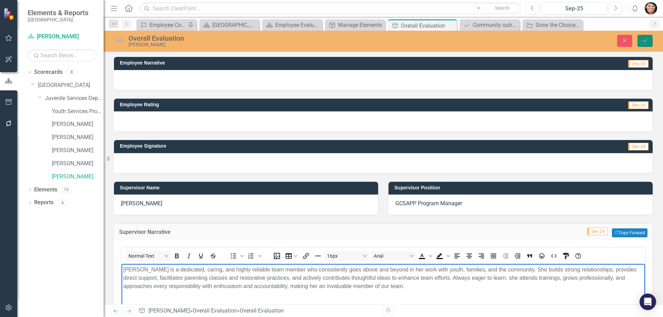
click at [643, 42] on icon "Save" at bounding box center [645, 40] width 6 height 5
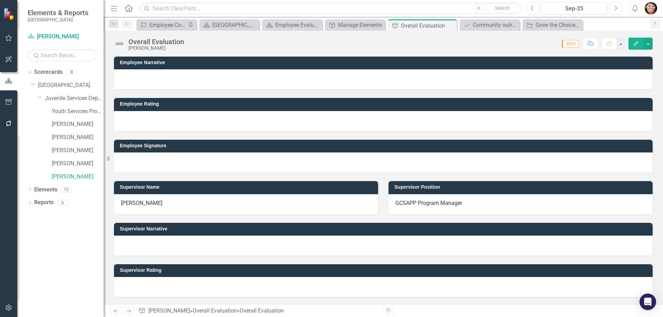
scroll to position [104, 0]
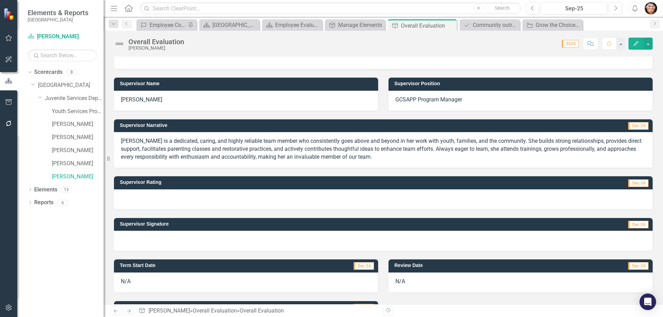
click at [161, 205] on div at bounding box center [383, 200] width 539 height 20
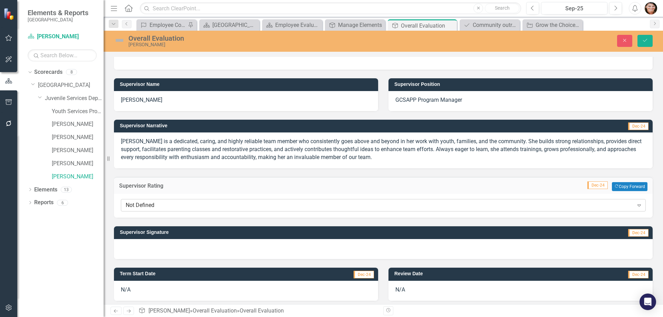
click at [154, 210] on div "Not Defined Expand" at bounding box center [383, 205] width 525 height 12
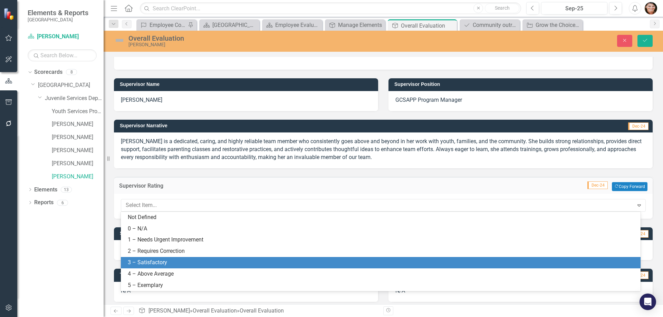
click at [162, 262] on div "3 – Satisfactory" at bounding box center [382, 263] width 509 height 8
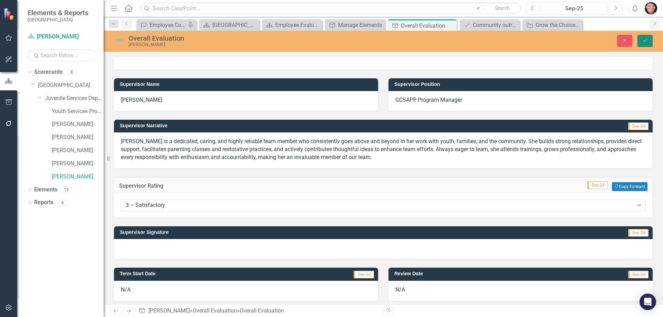
click at [648, 41] on button "Save" at bounding box center [644, 41] width 15 height 12
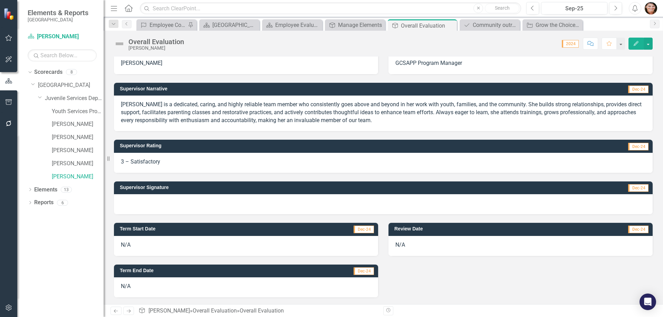
scroll to position [0, 0]
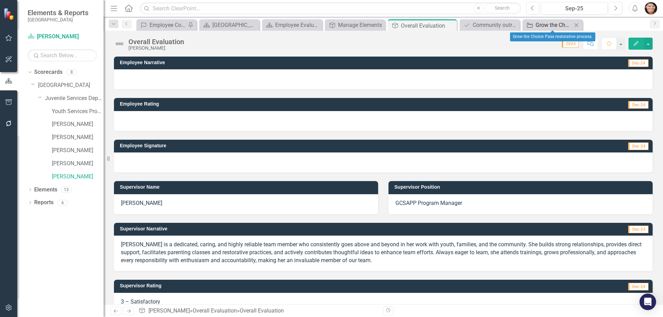
click at [547, 25] on div "Grow the Choice Pass restorative process." at bounding box center [554, 25] width 37 height 9
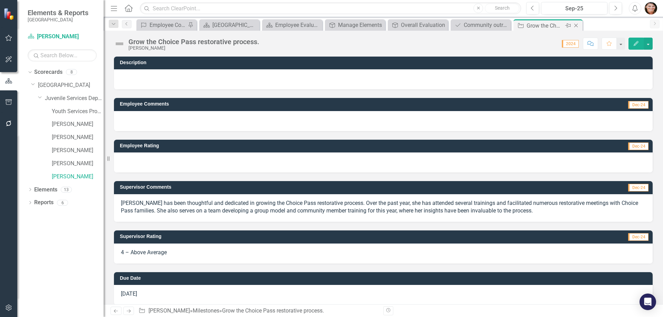
click at [578, 25] on icon "Close" at bounding box center [575, 26] width 7 height 6
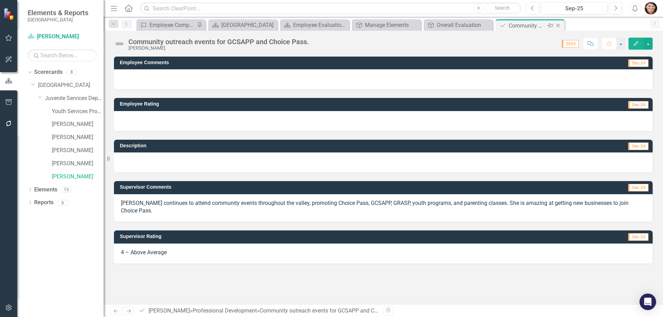
click at [560, 26] on icon "Close" at bounding box center [558, 26] width 7 height 6
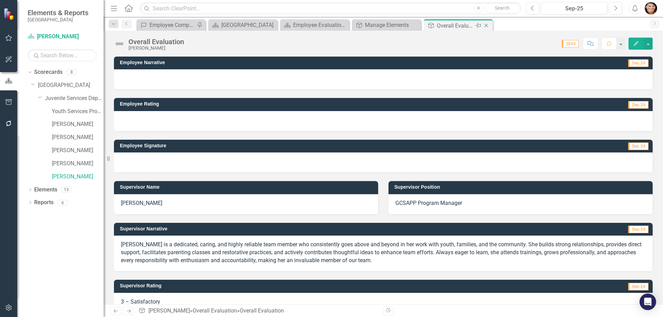
click at [488, 24] on icon "Close" at bounding box center [486, 26] width 7 height 6
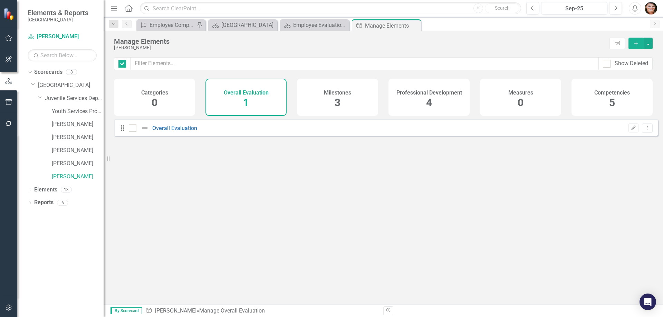
checkbox input "false"
